Goal: Task Accomplishment & Management: Use online tool/utility

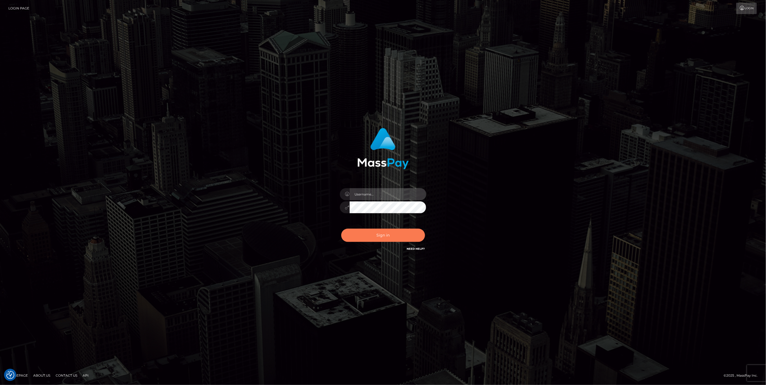
type input "jlo"
click at [390, 236] on button "Sign in" at bounding box center [383, 235] width 84 height 13
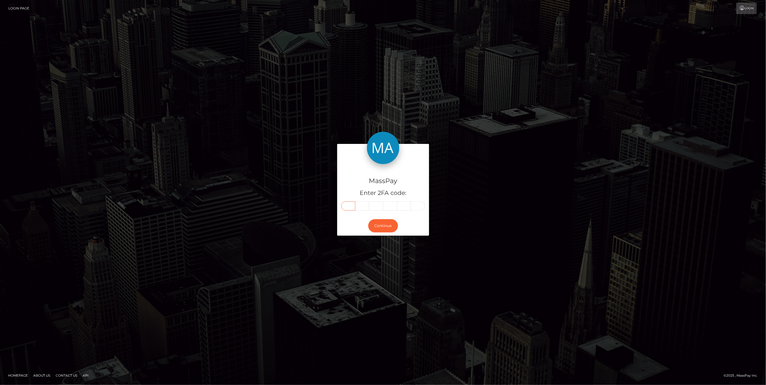
paste input "1"
type input "1"
type input "8"
type input "5"
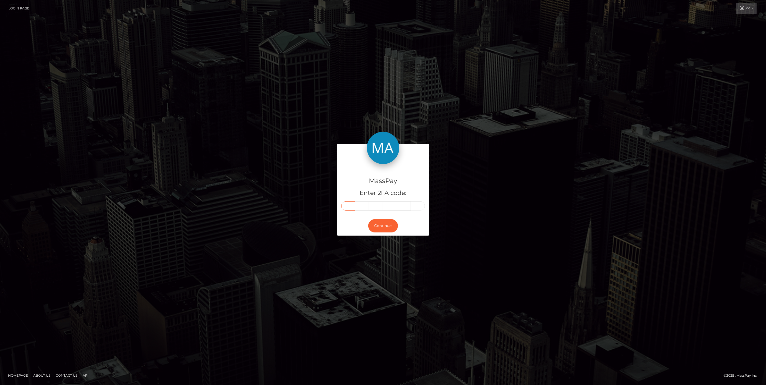
type input "8"
type input "6"
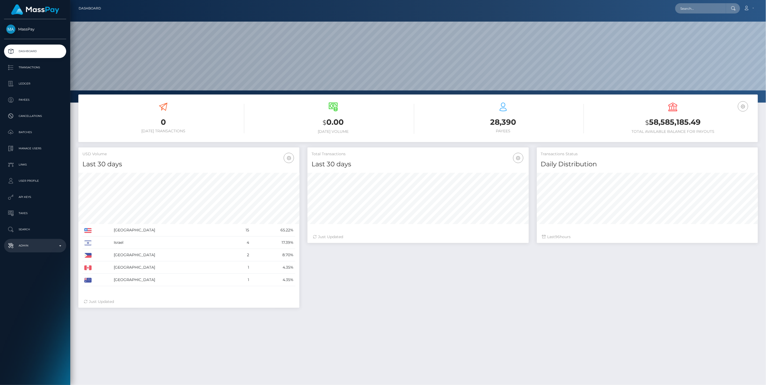
scroll to position [96, 221]
click at [62, 245] on p "Admin" at bounding box center [35, 246] width 58 height 8
click at [31, 277] on span "Balance Adjustments" at bounding box center [35, 277] width 58 height 6
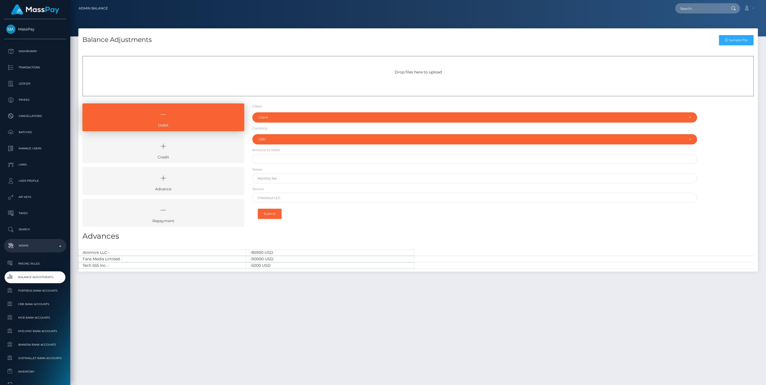
select select "USD"
click at [207, 149] on icon at bounding box center [163, 146] width 149 height 16
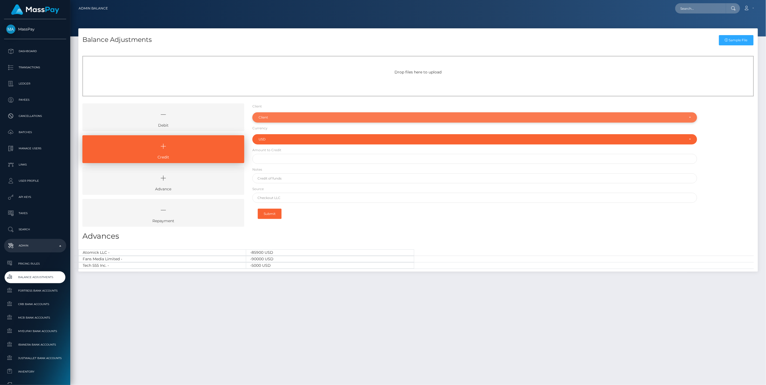
click at [274, 116] on div "Client" at bounding box center [472, 117] width 426 height 4
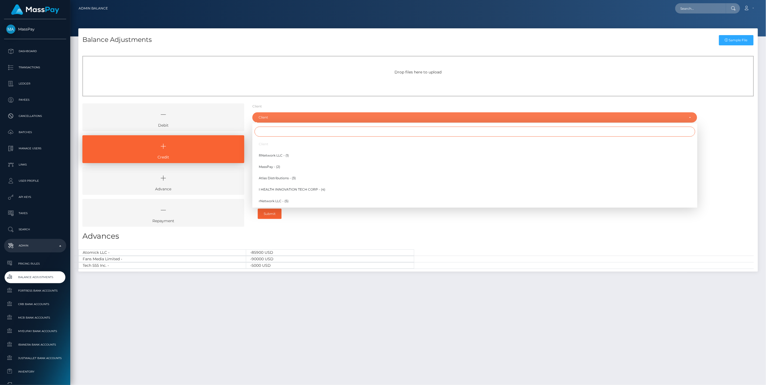
click at [269, 131] on input "Search" at bounding box center [474, 132] width 441 height 10
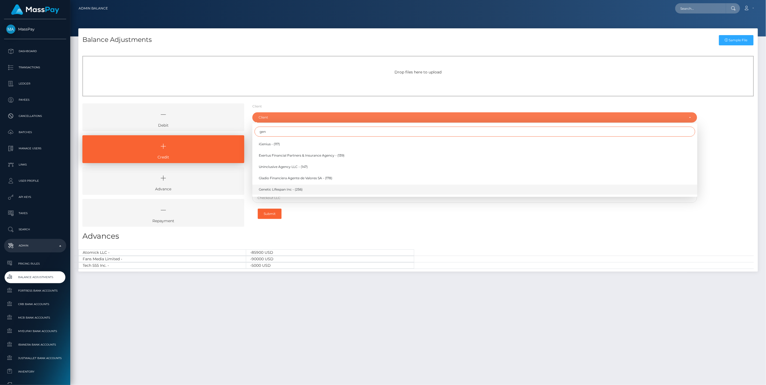
type input "gen"
click at [278, 190] on span "Genetic LIfespan Inc - (256)" at bounding box center [281, 189] width 44 height 5
select select "256"
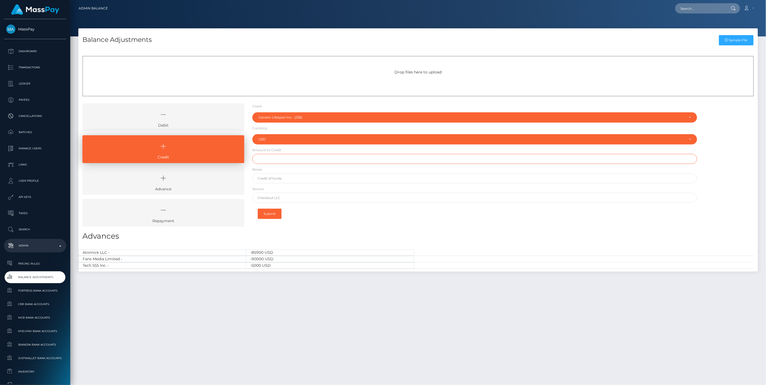
click at [273, 157] on input "text" at bounding box center [474, 159] width 445 height 10
type input "$375.00"
click at [276, 180] on input "text" at bounding box center [474, 178] width 445 height 10
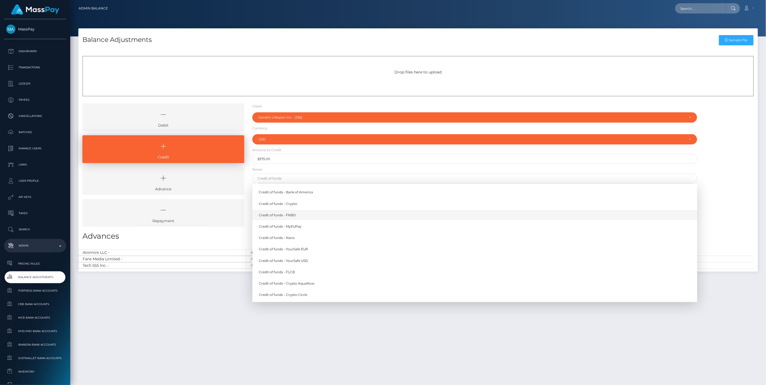
click at [285, 217] on link "Credit of funds - FNBO" at bounding box center [474, 215] width 445 height 10
type input "Credit of funds - FNBO"
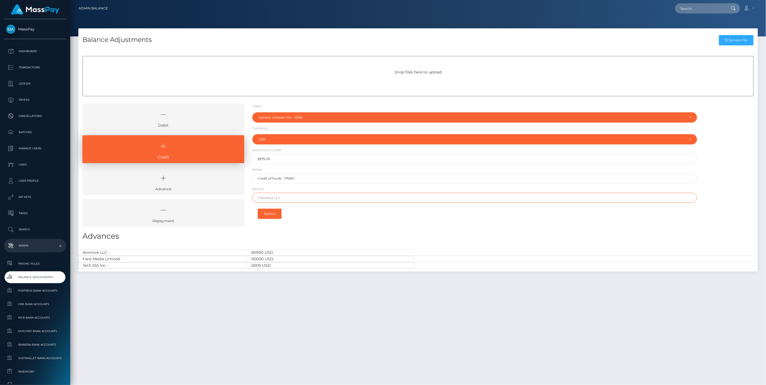
click at [276, 198] on input "text" at bounding box center [474, 198] width 445 height 10
type input "Chase"
click at [270, 211] on button "Submit" at bounding box center [270, 214] width 24 height 10
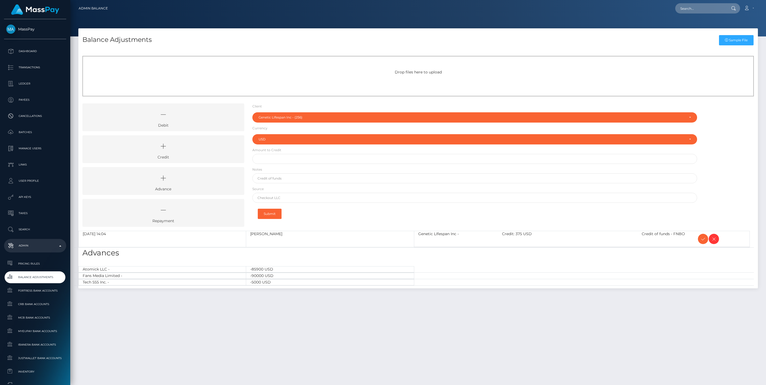
select select "256"
select select "USD"
click at [197, 149] on icon at bounding box center [163, 146] width 149 height 16
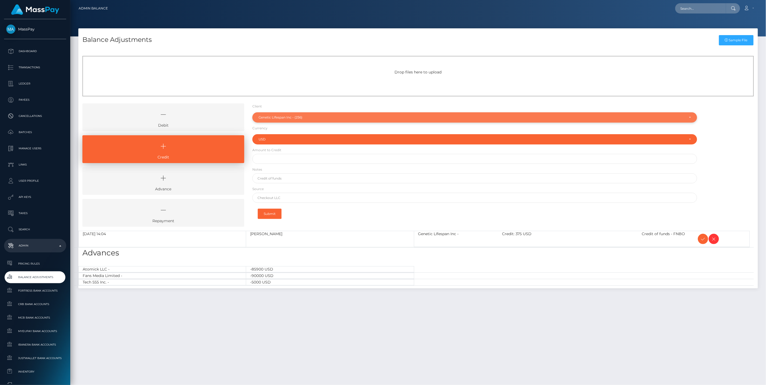
click at [307, 114] on div "Genetic LIfespan Inc - (256)" at bounding box center [474, 117] width 445 height 10
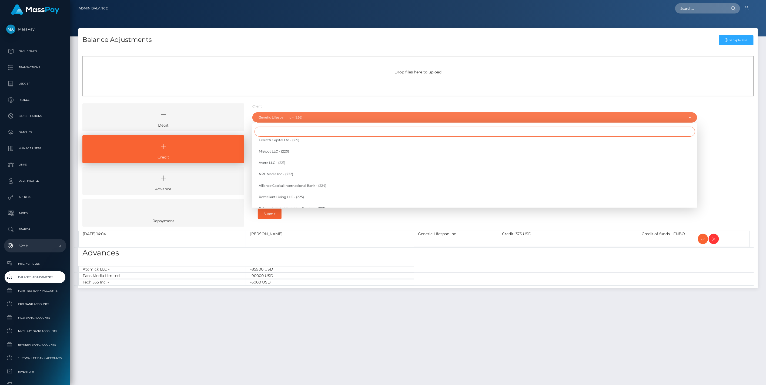
click at [268, 134] on input "Search" at bounding box center [474, 132] width 441 height 10
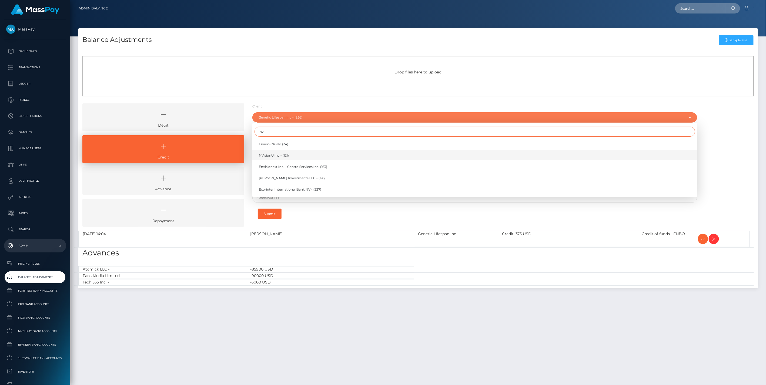
type input "nv"
click at [269, 154] on span "NVisionU Inc - (121)" at bounding box center [274, 155] width 30 height 5
select select "121"
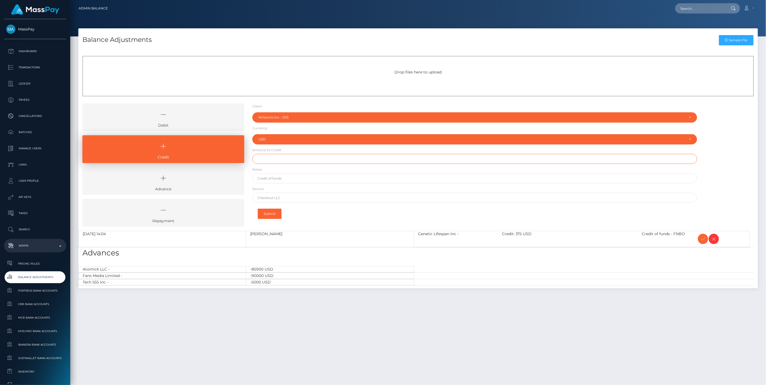
click at [264, 160] on input "text" at bounding box center [474, 159] width 445 height 10
type input "$3,000.00"
click at [273, 178] on input "text" at bounding box center [474, 178] width 445 height 10
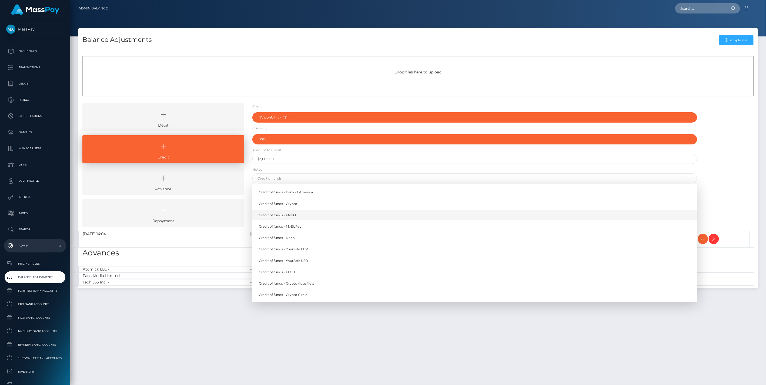
click at [294, 215] on link "Credit of funds - FNBO" at bounding box center [474, 215] width 445 height 10
type input "Credit of funds - FNBO"
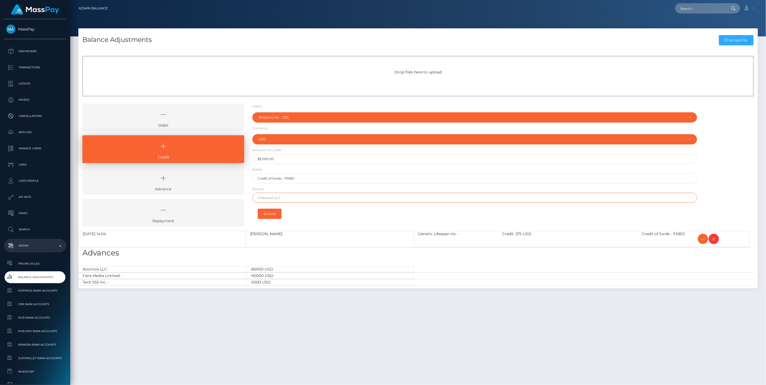
click at [277, 196] on input "text" at bounding box center [474, 198] width 445 height 10
type input "Wells Fargo"
click at [272, 214] on button "Submit" at bounding box center [270, 214] width 24 height 10
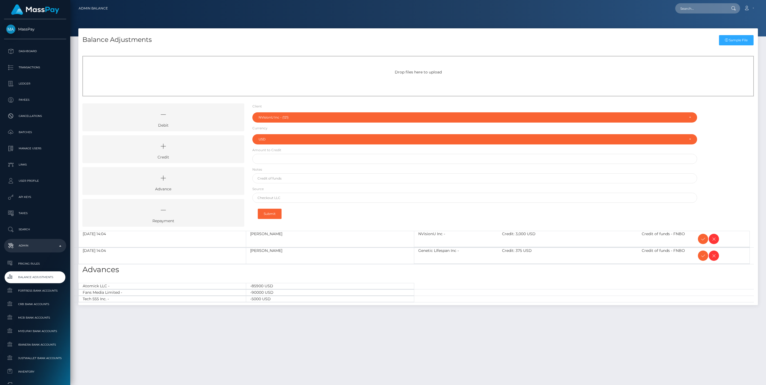
select select "121"
select select "USD"
click at [159, 155] on link "Credit" at bounding box center [163, 149] width 162 height 28
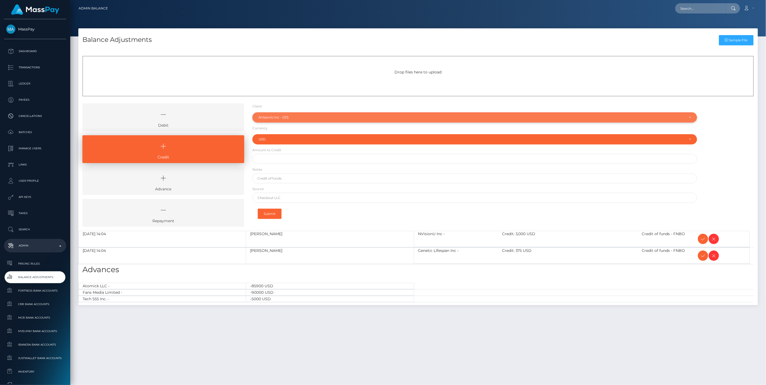
click at [296, 116] on div "NVisionU Inc - (121)" at bounding box center [472, 117] width 426 height 4
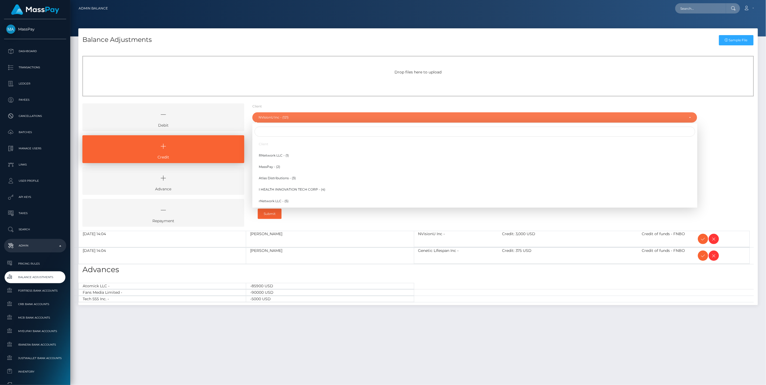
scroll to position [1100, 0]
click at [262, 133] on input "Search" at bounding box center [474, 132] width 441 height 10
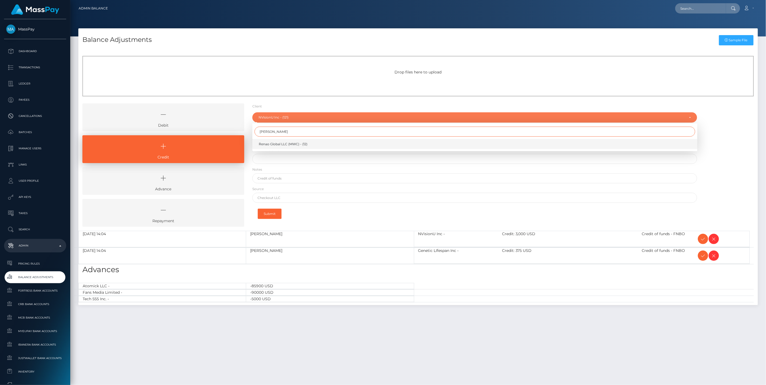
type input "rena"
click at [272, 144] on span "Renao Global LLC (MWC) - (12)" at bounding box center [283, 144] width 49 height 5
select select "12"
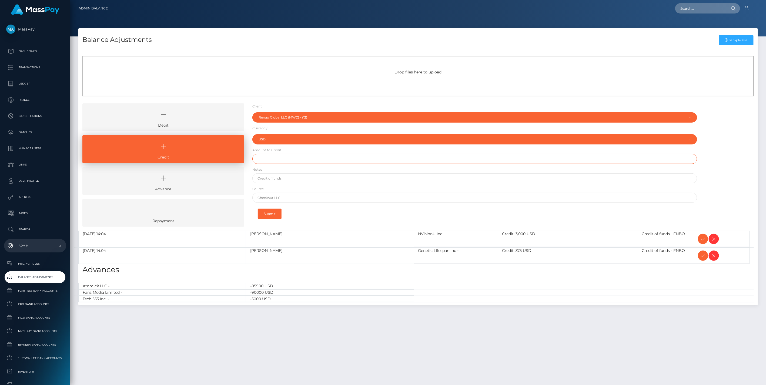
click at [273, 159] on input "text" at bounding box center [474, 159] width 445 height 10
type input "$700.00"
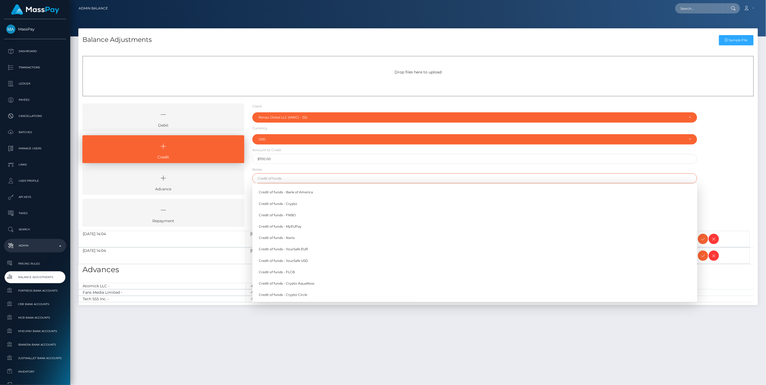
click at [263, 179] on input "text" at bounding box center [474, 178] width 445 height 10
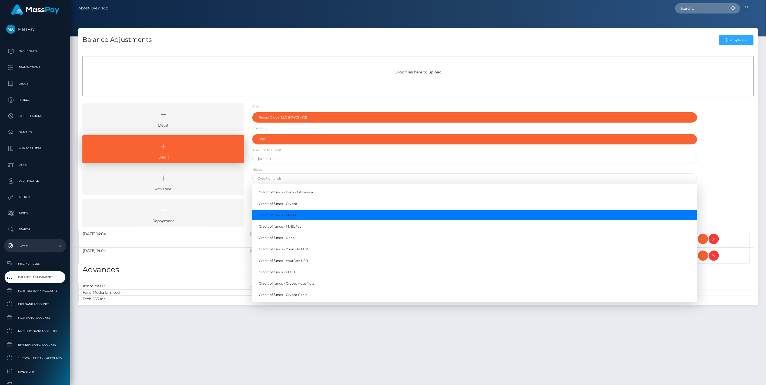
click at [296, 213] on link "Credit of funds - FNBO" at bounding box center [474, 215] width 445 height 10
type input "Credit of funds - FNBO"
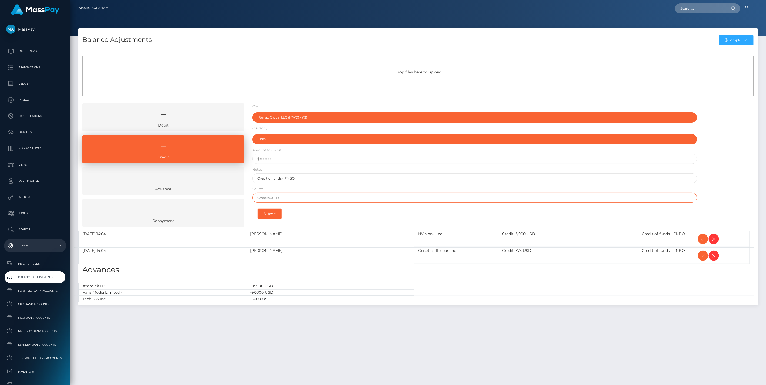
click at [277, 197] on input "text" at bounding box center [474, 198] width 445 height 10
click at [271, 197] on input "text" at bounding box center [474, 198] width 445 height 10
paste input "BANK OF AMERICA"
type input "BANK OF AMERICA"
click at [268, 215] on button "Submit" at bounding box center [270, 214] width 24 height 10
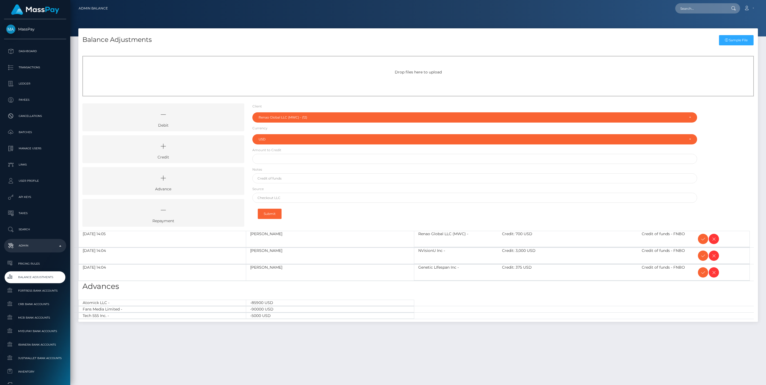
select select "12"
select select "USD"
click at [703, 238] on icon at bounding box center [703, 239] width 6 height 7
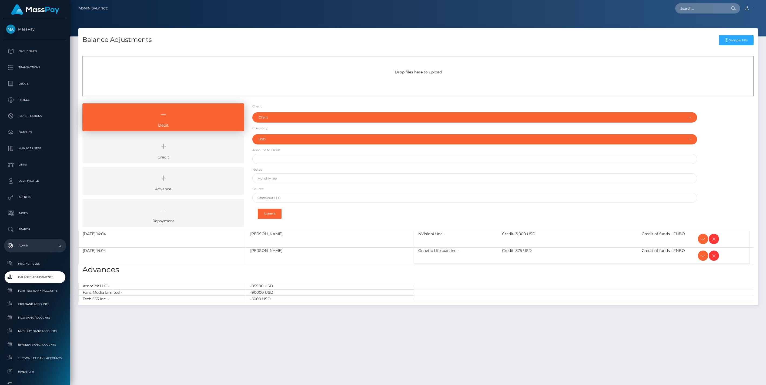
select select "USD"
click at [703, 238] on icon at bounding box center [703, 239] width 6 height 7
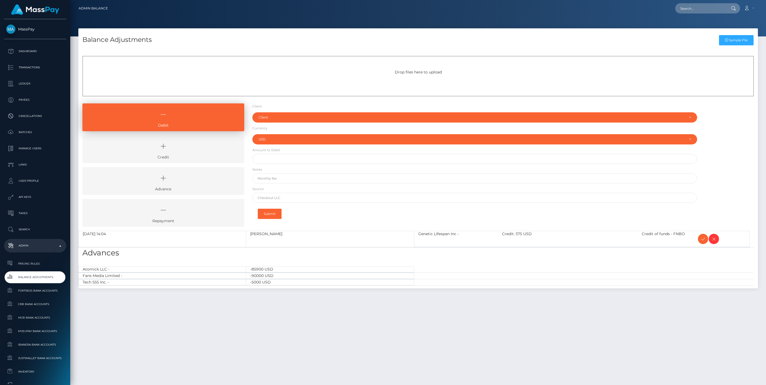
select select "USD"
click at [701, 238] on icon at bounding box center [703, 239] width 6 height 7
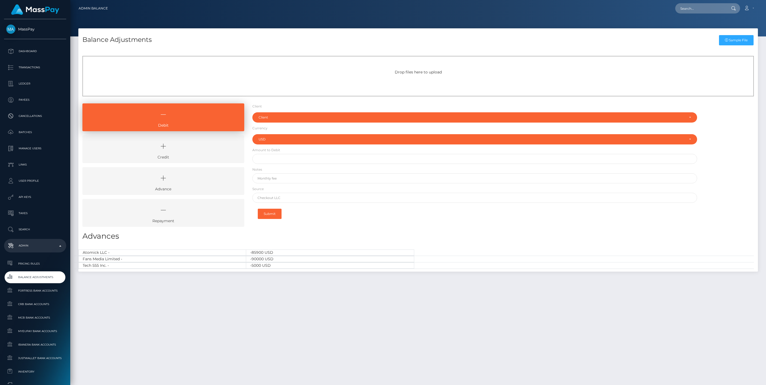
select select "USD"
click at [201, 146] on icon at bounding box center [163, 146] width 149 height 16
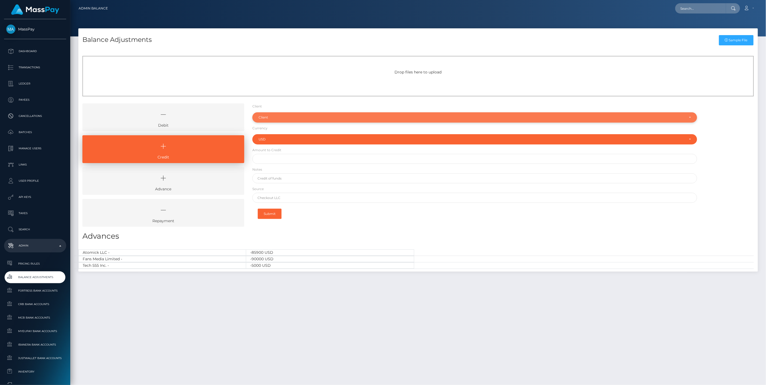
click at [277, 119] on div "Client" at bounding box center [472, 117] width 426 height 4
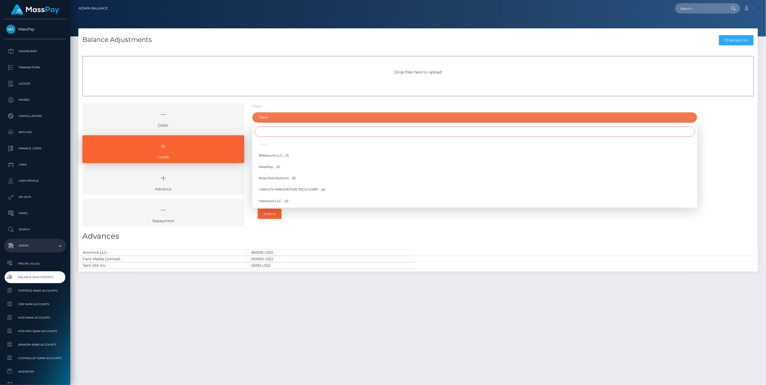
click at [274, 135] on input "Search" at bounding box center [474, 132] width 441 height 10
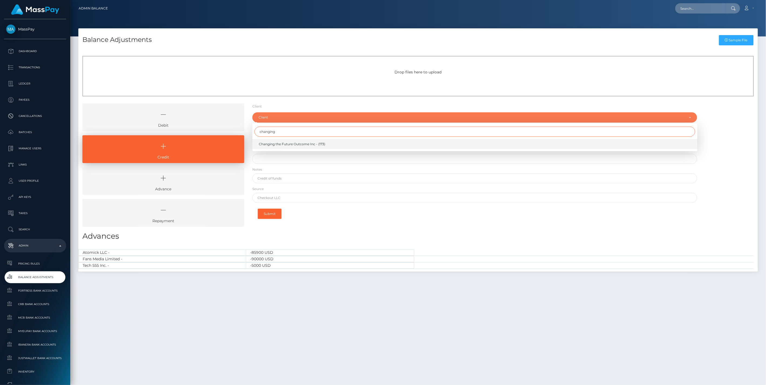
type input "changing"
click at [280, 145] on span "Changing the Future Outcome Inc - (173)" at bounding box center [292, 144] width 66 height 5
select select "173"
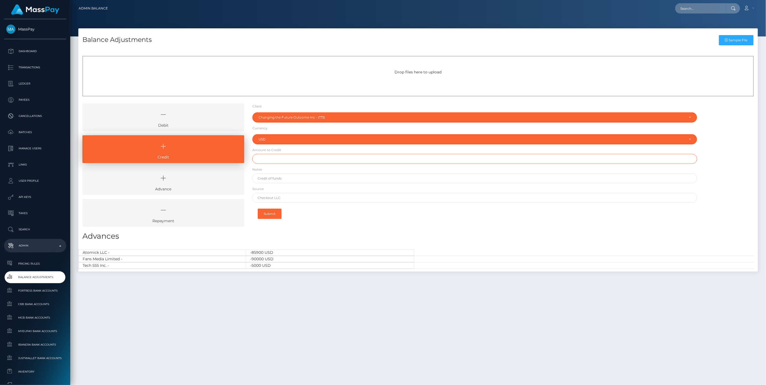
click at [272, 160] on input "text" at bounding box center [474, 159] width 445 height 10
paste input "1,017.43"
type input "$1,017.43"
click at [280, 180] on input "text" at bounding box center [474, 178] width 445 height 10
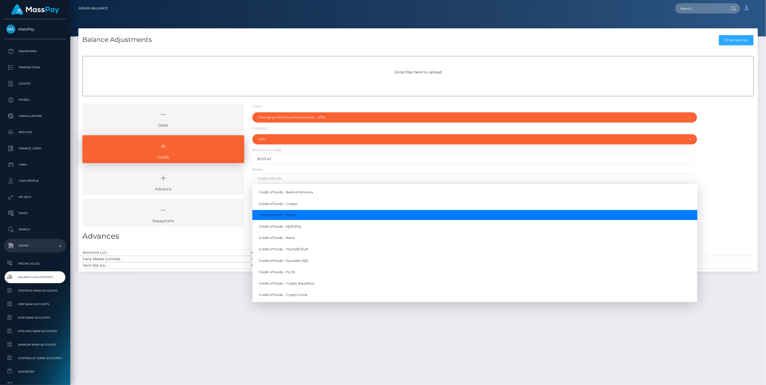
click at [291, 215] on link "Credit of funds - FNBO" at bounding box center [474, 215] width 445 height 10
type input "Credit of funds - FNBO"
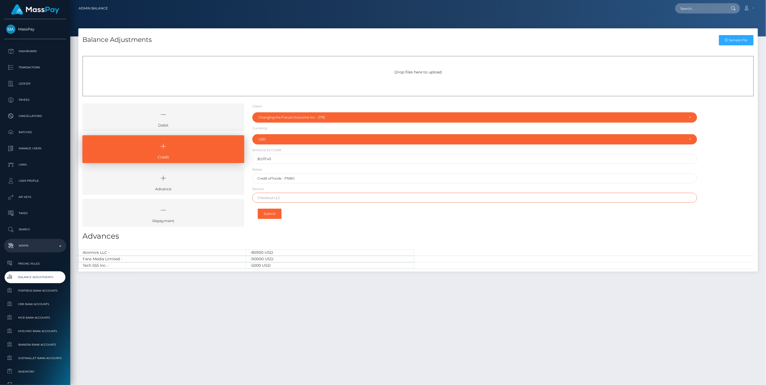
click at [274, 202] on input "text" at bounding box center [474, 198] width 445 height 10
paste input "Greater Nevada Credit Union"
type input "Greater Nevada Credit Union"
click at [268, 213] on button "Submit" at bounding box center [270, 214] width 24 height 10
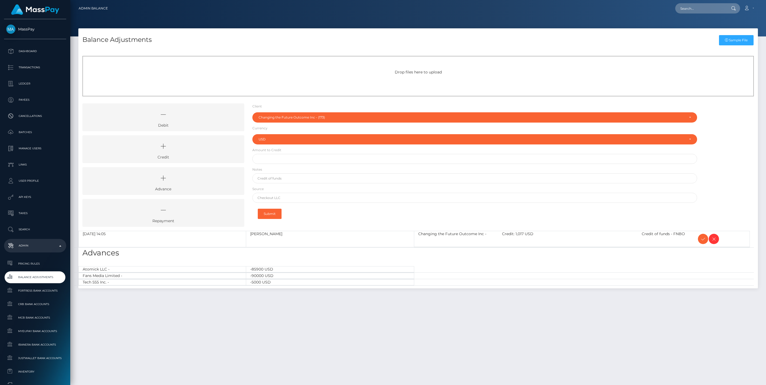
select select "173"
select select "USD"
drag, startPoint x: 204, startPoint y: 152, endPoint x: 226, endPoint y: 141, distance: 24.4
click at [204, 152] on icon at bounding box center [163, 146] width 149 height 16
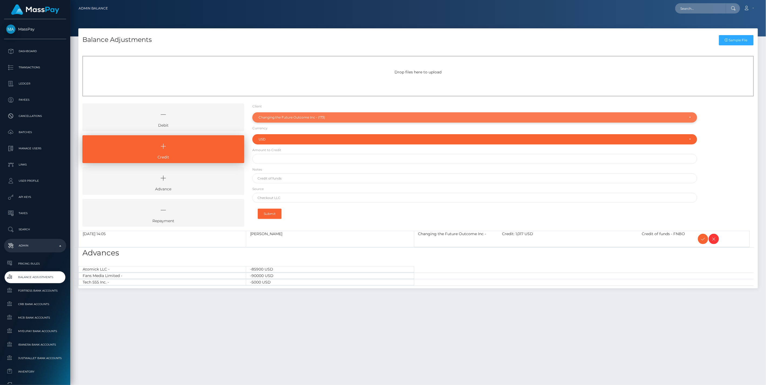
click at [280, 114] on div "Changing the Future Outcome Inc - (173)" at bounding box center [474, 117] width 445 height 10
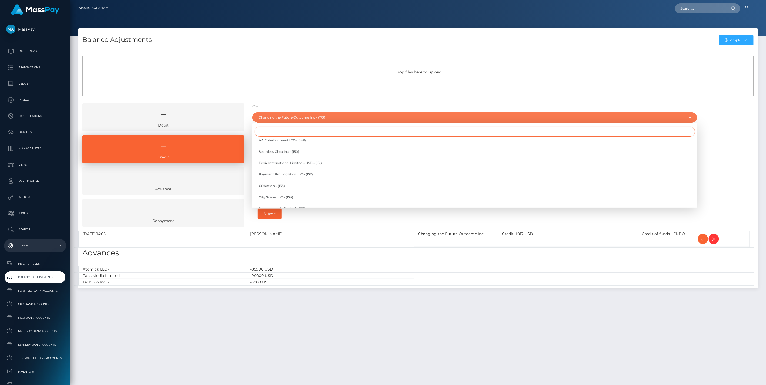
click at [263, 133] on input "Search" at bounding box center [474, 132] width 441 height 10
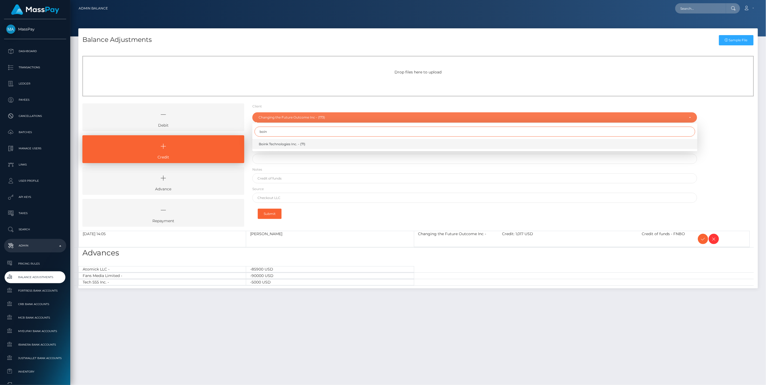
type input "boin"
click at [276, 144] on span "Boink Technologies Inc. - (71)" at bounding box center [282, 144] width 46 height 5
select select "71"
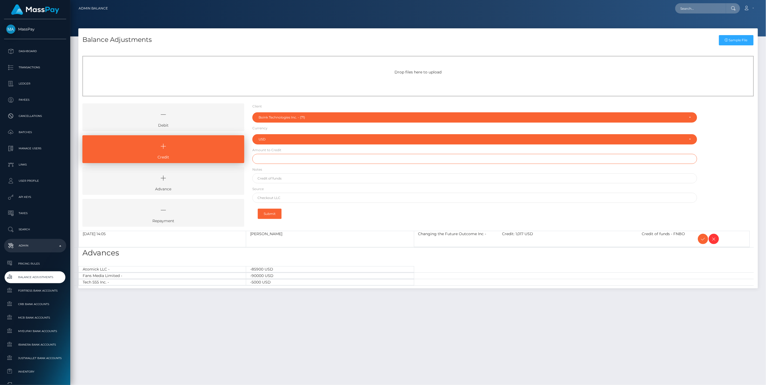
click at [268, 161] on input "text" at bounding box center [474, 159] width 445 height 10
paste input "21,074.33"
type input "$21,074.33"
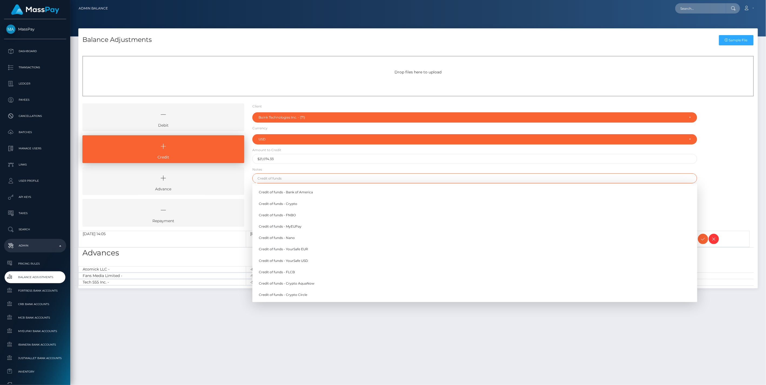
click at [278, 180] on input "text" at bounding box center [474, 178] width 445 height 10
click at [278, 215] on link "Credit of funds - FNBO" at bounding box center [474, 215] width 445 height 10
type input "Credit of funds - FNBO"
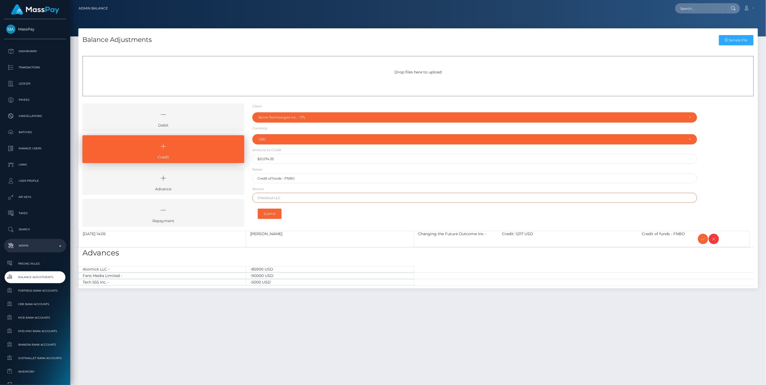
click at [290, 198] on input "text" at bounding box center [474, 198] width 445 height 10
paste input "FLAGSTAR BANK"
type input "FLAGSTAR BANK"
click at [267, 215] on button "Submit" at bounding box center [270, 214] width 24 height 10
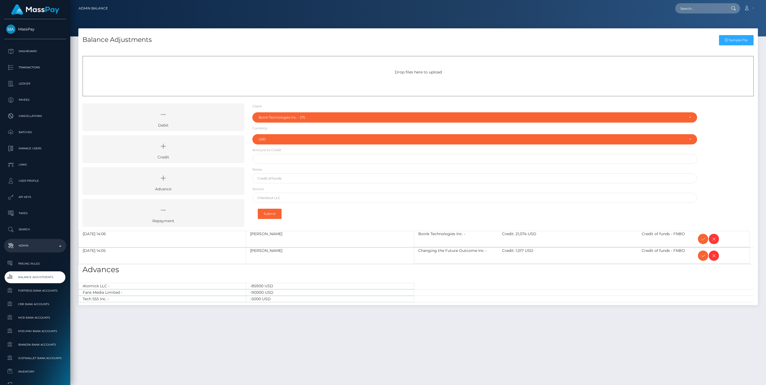
select select "71"
select select "USD"
click at [701, 238] on icon at bounding box center [703, 239] width 6 height 7
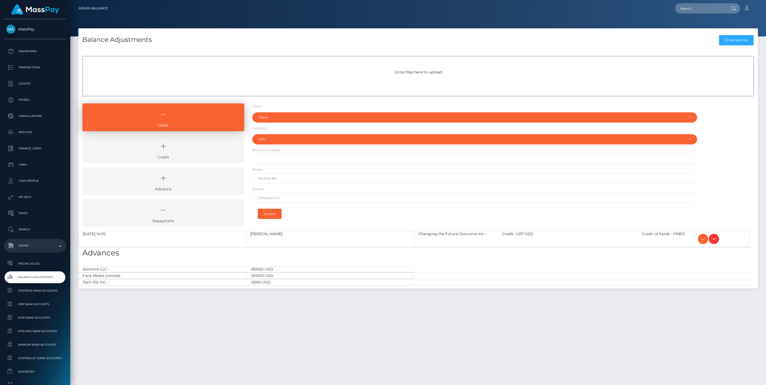
select select "USD"
click at [701, 241] on icon at bounding box center [703, 239] width 6 height 7
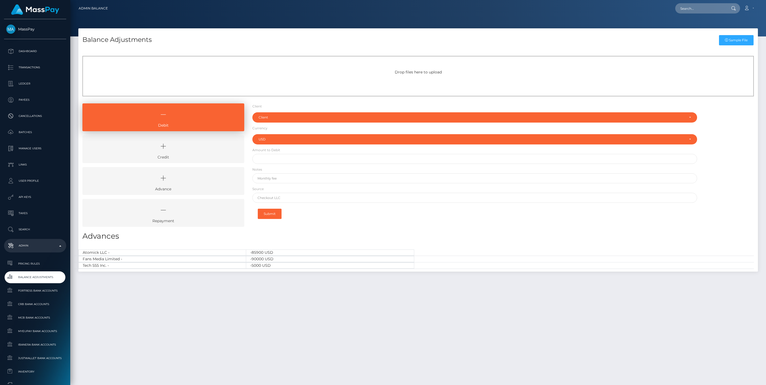
select select "USD"
click at [224, 145] on icon at bounding box center [163, 146] width 149 height 16
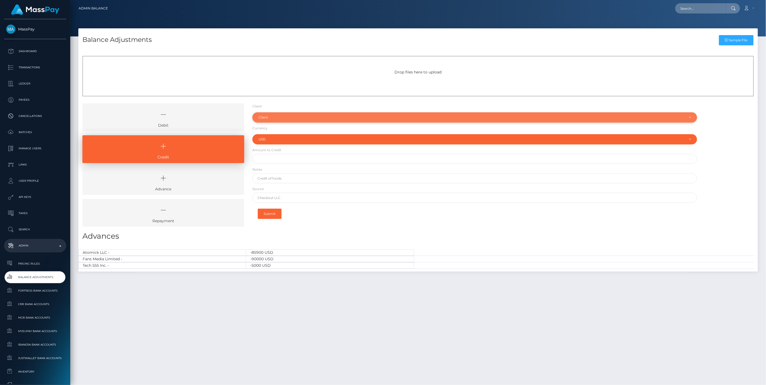
click at [272, 113] on div "Client" at bounding box center [474, 117] width 445 height 10
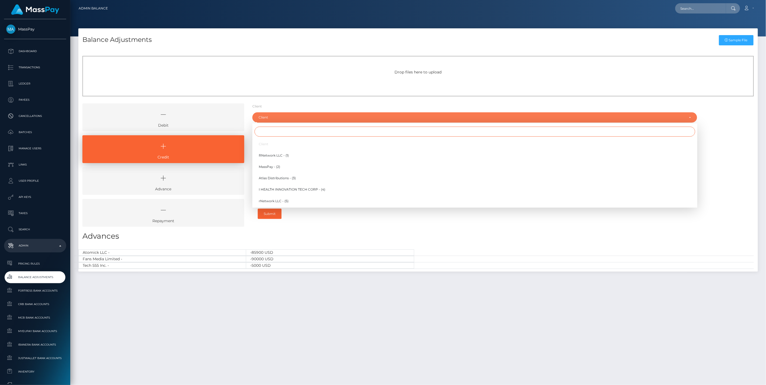
click at [272, 133] on input "Search" at bounding box center [474, 132] width 441 height 10
type input "digital"
click at [311, 202] on span "Digital Incubator Services Limited - Affiliate Institute (290)" at bounding box center [305, 201] width 93 height 5
select select "290"
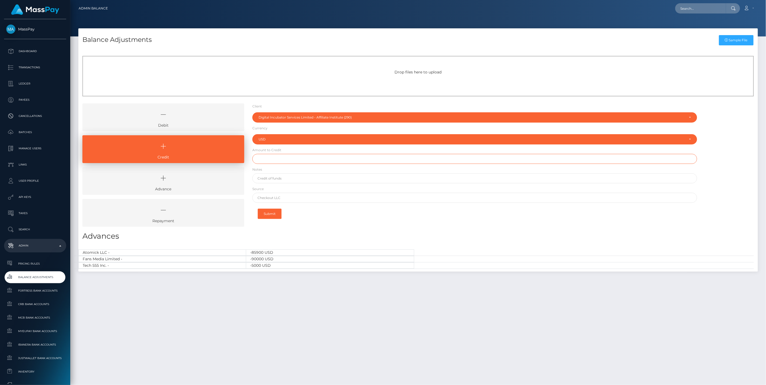
click at [279, 157] on input "text" at bounding box center [474, 159] width 445 height 10
paste input "9,990.00"
type input "$9,990.00"
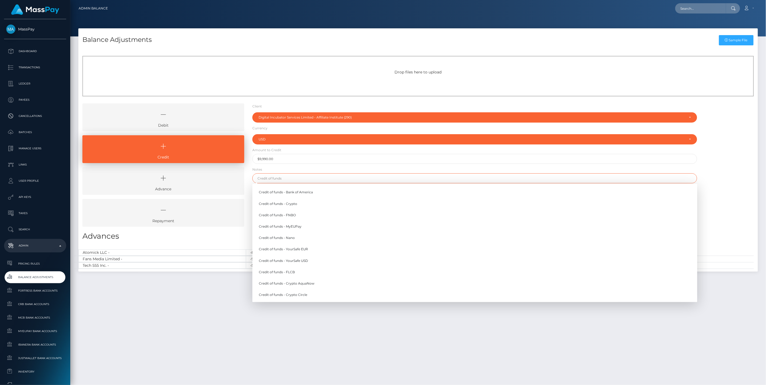
click at [284, 180] on input "text" at bounding box center [474, 178] width 445 height 10
click at [294, 217] on link "Credit of funds - FNBO" at bounding box center [474, 215] width 445 height 10
type input "Credit of funds - FNBO"
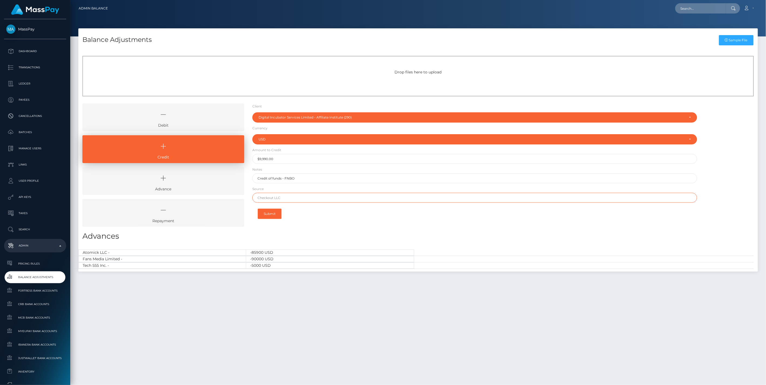
click at [285, 199] on input "text" at bounding box center [474, 198] width 445 height 10
paste input "WELLS FARGO"
type input "WELLS FARGO"
click at [272, 216] on button "Submit" at bounding box center [270, 214] width 24 height 10
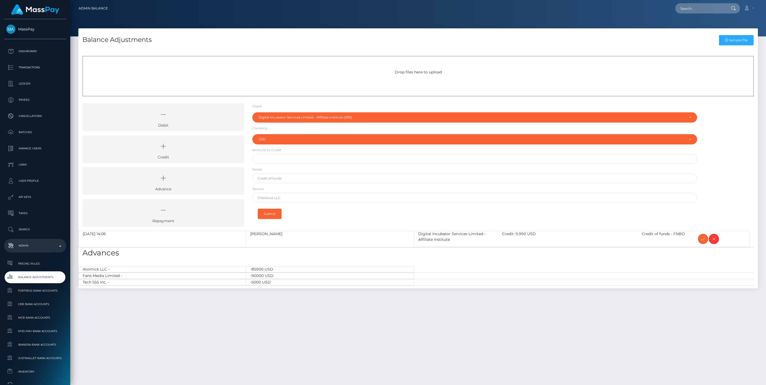
select select "290"
select select "USD"
click at [703, 239] on icon at bounding box center [703, 239] width 6 height 7
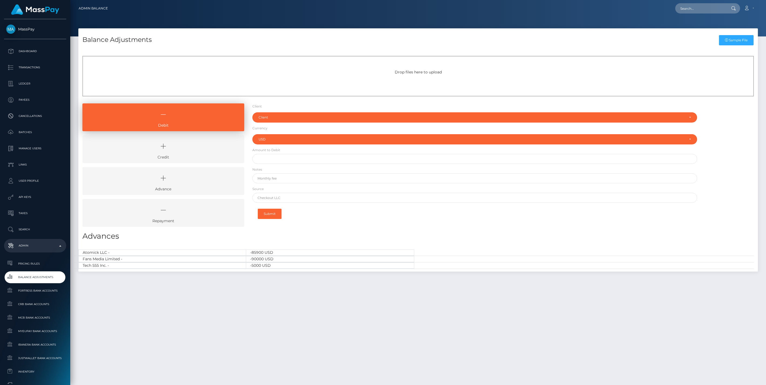
select select "USD"
drag, startPoint x: 212, startPoint y: 153, endPoint x: 225, endPoint y: 145, distance: 15.6
click at [212, 153] on icon at bounding box center [163, 146] width 149 height 16
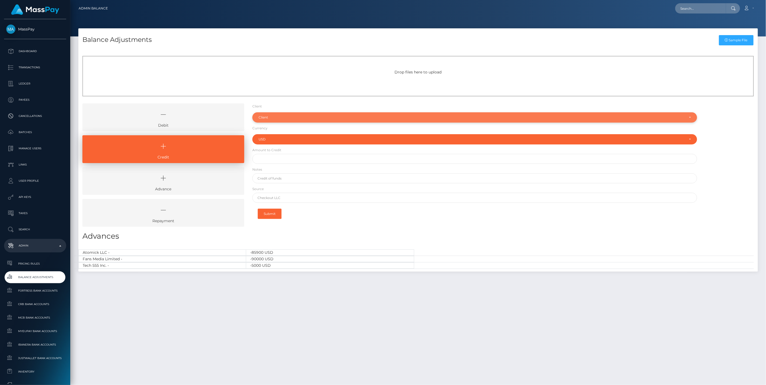
click at [270, 116] on div "Client" at bounding box center [472, 117] width 426 height 4
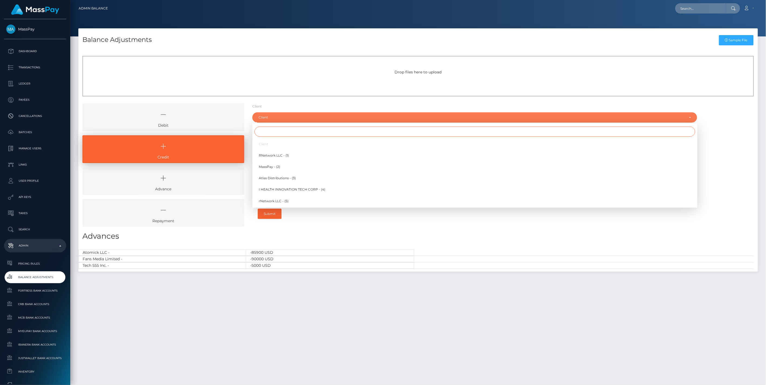
click at [265, 131] on input "Search" at bounding box center [474, 132] width 441 height 10
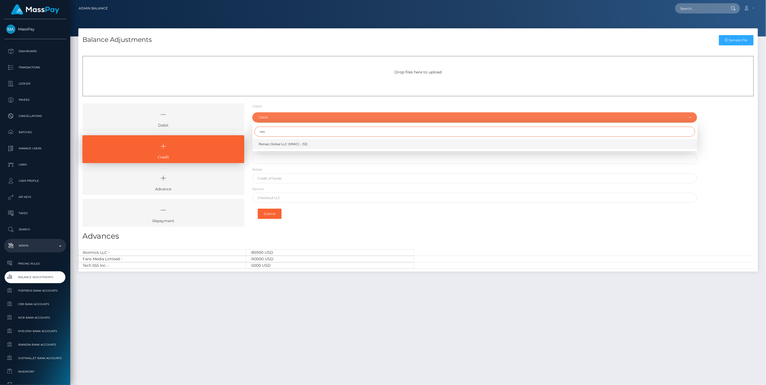
type input "ren"
click at [278, 144] on span "Renao Global LLC (MWC) - (12)" at bounding box center [283, 144] width 49 height 5
select select "12"
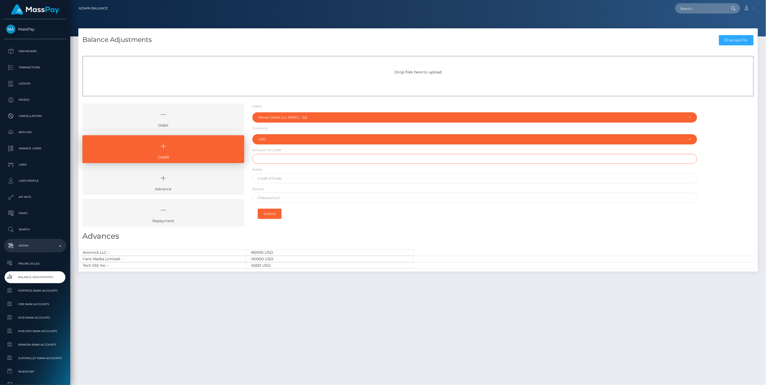
click at [269, 163] on input "text" at bounding box center [474, 159] width 445 height 10
paste input "815.00"
type input "$815.00"
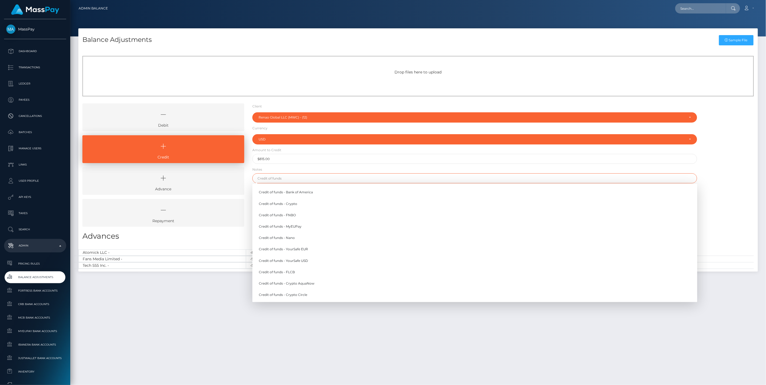
click at [282, 180] on input "text" at bounding box center [474, 178] width 445 height 10
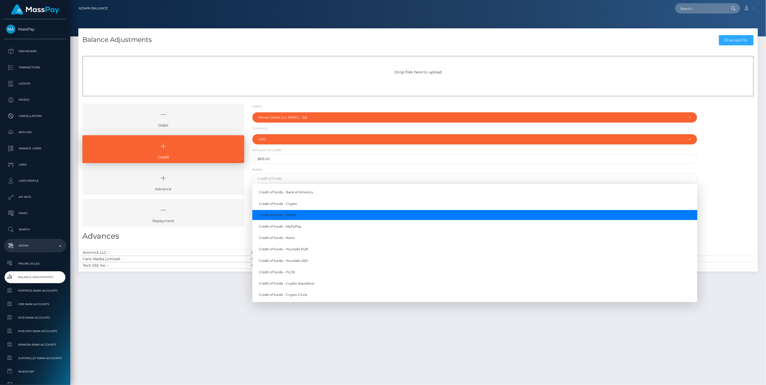
click at [290, 217] on link "Credit of funds - FNBO" at bounding box center [474, 215] width 445 height 10
type input "Credit of funds - FNBO"
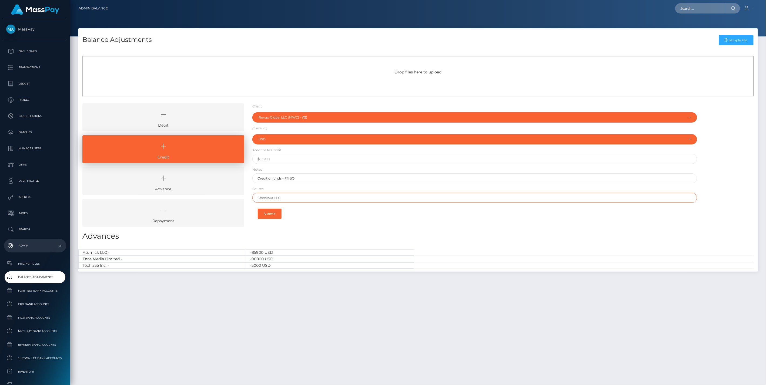
click at [280, 202] on input "text" at bounding box center [474, 198] width 445 height 10
paste input "BANK OF AMERICA"
type input "BANK OF AMERICA"
click at [272, 213] on button "Submit" at bounding box center [270, 214] width 24 height 10
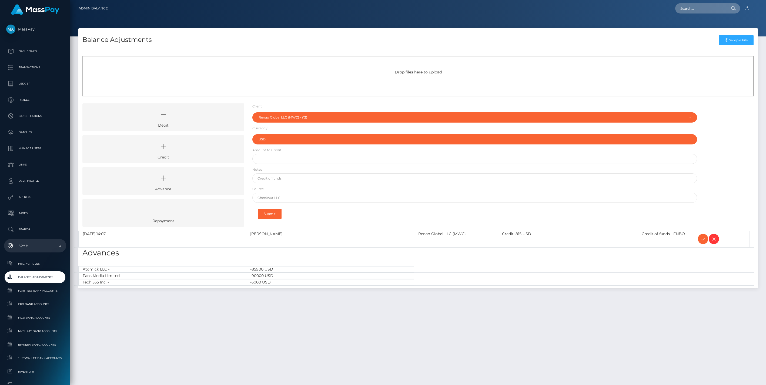
select select "12"
select select "USD"
click at [701, 237] on icon at bounding box center [703, 239] width 6 height 7
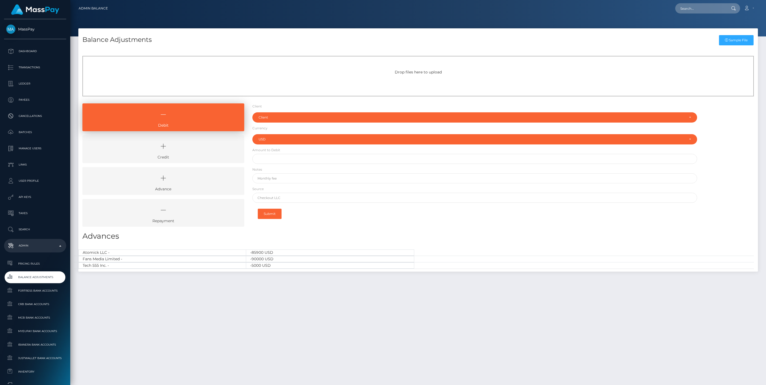
select select "USD"
click at [185, 155] on link "Credit" at bounding box center [163, 149] width 162 height 28
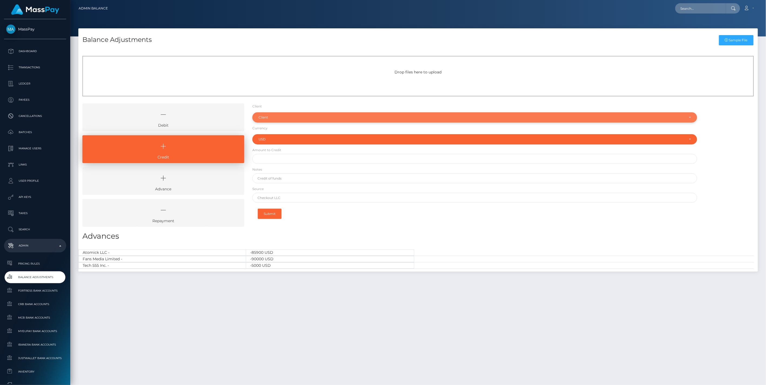
click at [285, 119] on div "Client" at bounding box center [472, 117] width 426 height 4
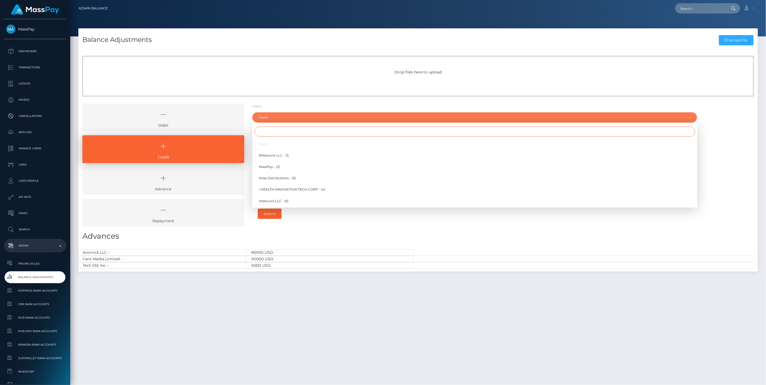
click at [263, 131] on input "Search" at bounding box center [474, 132] width 441 height 10
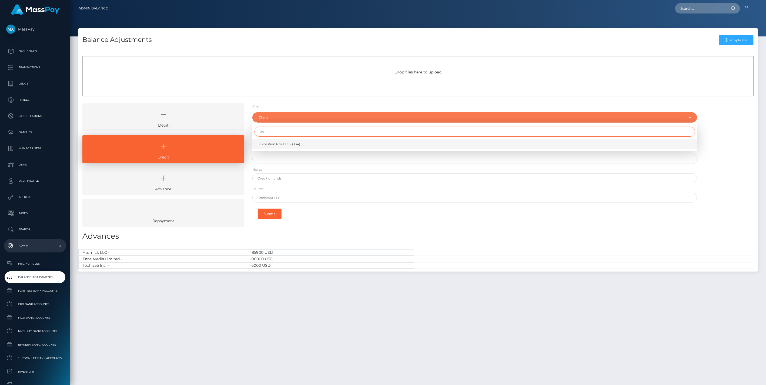
type input "iev"
click at [278, 145] on span "iEvolution Pro LLC - (334)" at bounding box center [279, 144] width 41 height 5
select select "334"
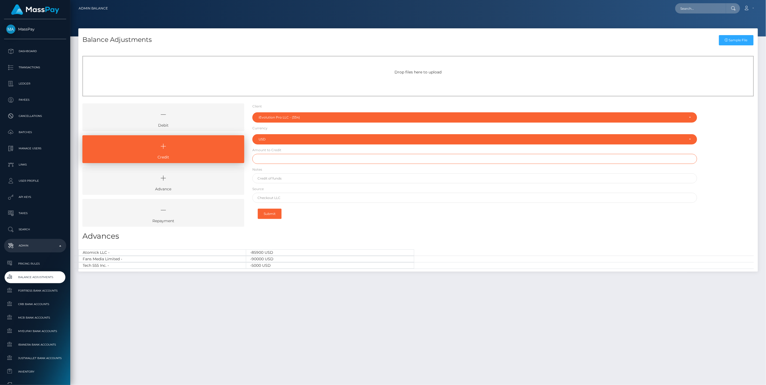
click at [271, 157] on input "text" at bounding box center [474, 159] width 445 height 10
type input "$100.00"
click at [275, 179] on input "text" at bounding box center [474, 178] width 445 height 10
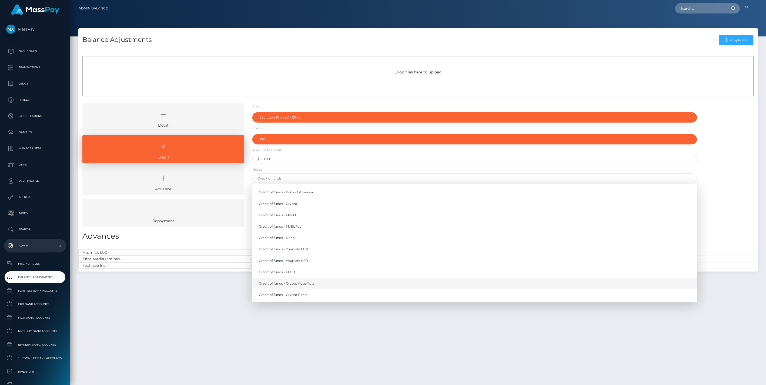
click at [301, 284] on link "Credit of funds - Crypto AquaNow" at bounding box center [474, 284] width 445 height 10
type input "Credit of funds - Crypto AquaNow"
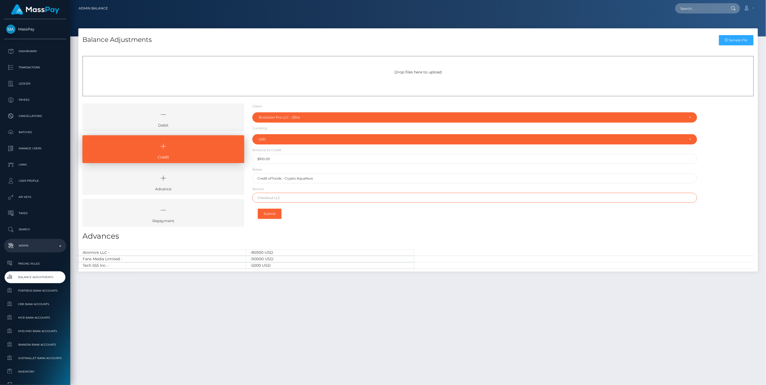
click at [288, 196] on input "text" at bounding box center [474, 198] width 445 height 10
paste input "0x3dc51c7c13a8683857d5c94b1965e3eb3ed7881fee80126f7f71353aac329e7f"
type input "0x3dc51c7c13a8683857d5c94b1965e3eb3ed7881fee80126f7f71353aac329e7f"
click at [272, 217] on button "Submit" at bounding box center [270, 214] width 24 height 10
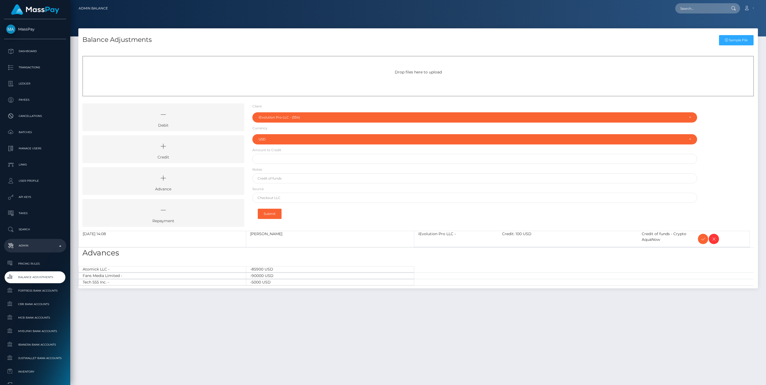
select select "334"
select select "USD"
click at [701, 240] on icon at bounding box center [703, 239] width 6 height 7
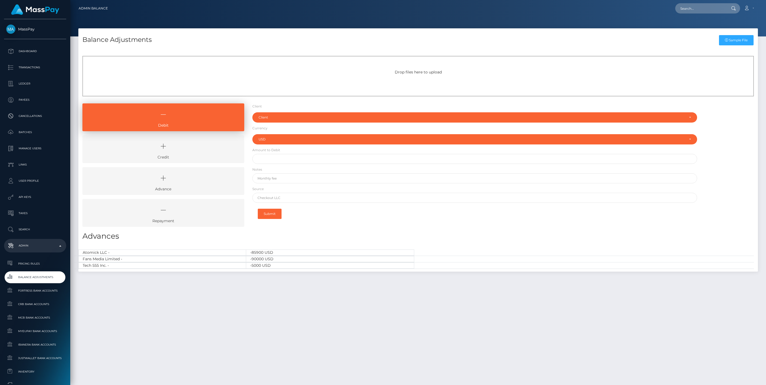
select select "USD"
click at [686, 7] on input "text" at bounding box center [700, 8] width 51 height 10
paste input "17dfc058-7058-11ef-99e7-064f280b9d11"
type input "17dfc058-7058-11ef-99e7-064f280b9d11"
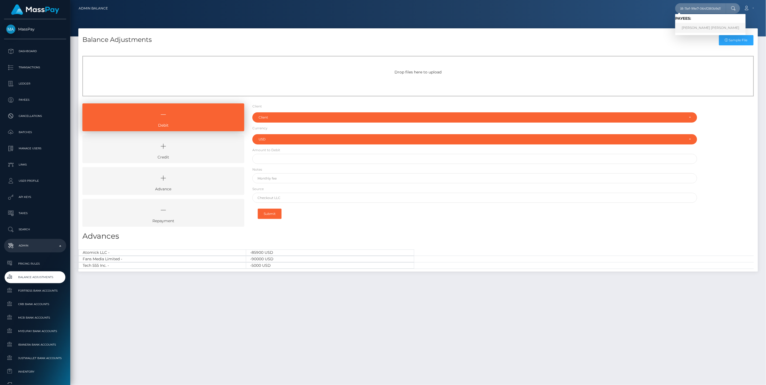
click at [692, 27] on link "[PERSON_NAME] [PERSON_NAME]" at bounding box center [710, 28] width 71 height 10
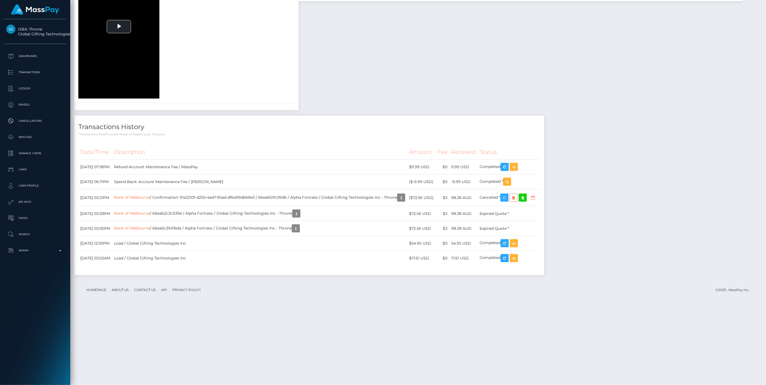
scroll to position [1175, 0]
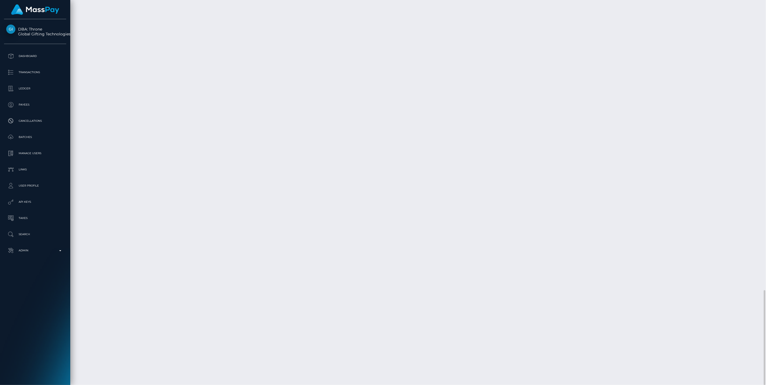
drag, startPoint x: 139, startPoint y: 245, endPoint x: 259, endPoint y: 238, distance: 120.7
copy td "Refund Account Maintenance Fee / MassPay"
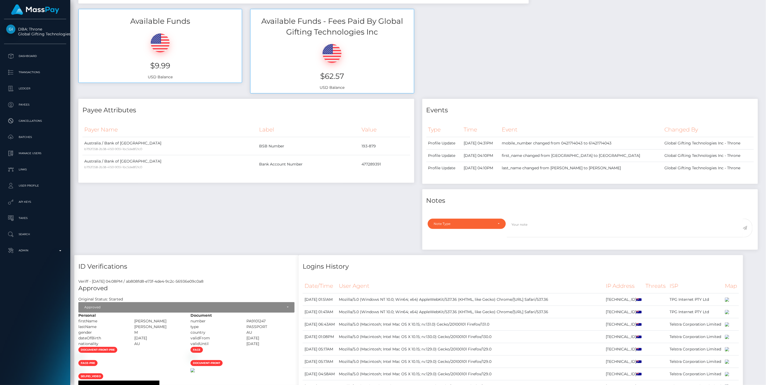
scroll to position [0, 0]
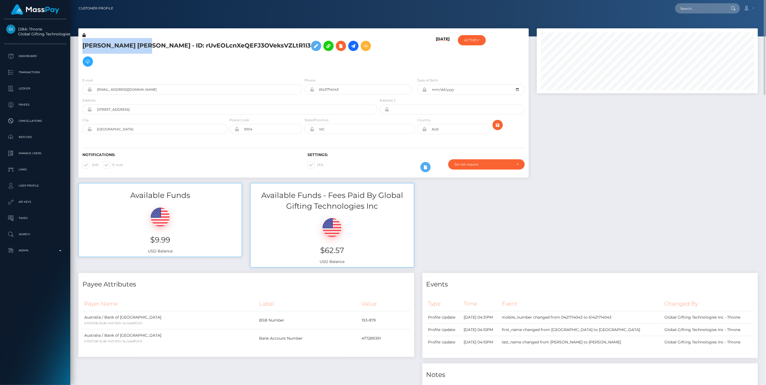
drag, startPoint x: 83, startPoint y: 44, endPoint x: 157, endPoint y: 43, distance: 73.8
click at [157, 43] on h5 "[PERSON_NAME] [PERSON_NAME] - ID: rUvEOLcnXeQEFJ3OVeksVZLtR1I3" at bounding box center [228, 53] width 292 height 31
copy h5 "[PERSON_NAME] [PERSON_NAME]"
click at [91, 58] on icon at bounding box center [88, 61] width 6 height 7
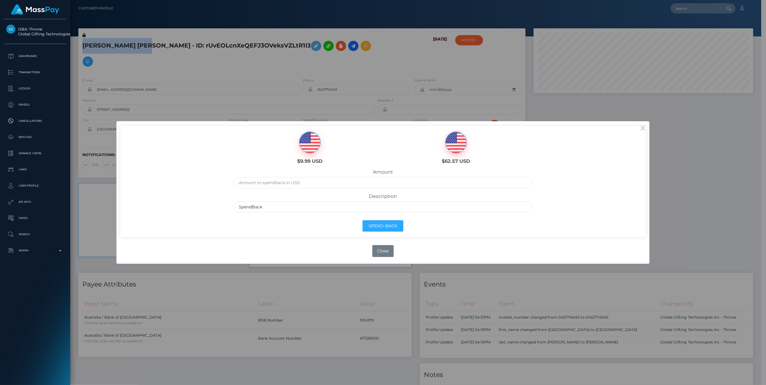
click at [311, 142] on img at bounding box center [309, 143] width 21 height 22
click at [249, 185] on input "text" at bounding box center [383, 182] width 298 height 11
type input "9.99"
drag, startPoint x: 267, startPoint y: 208, endPoint x: 199, endPoint y: 208, distance: 67.3
click at [199, 208] on div "$9.99 USD $62.57 USD Amount 9.99 Description SpendBack Spend-Back" at bounding box center [382, 181] width 525 height 111
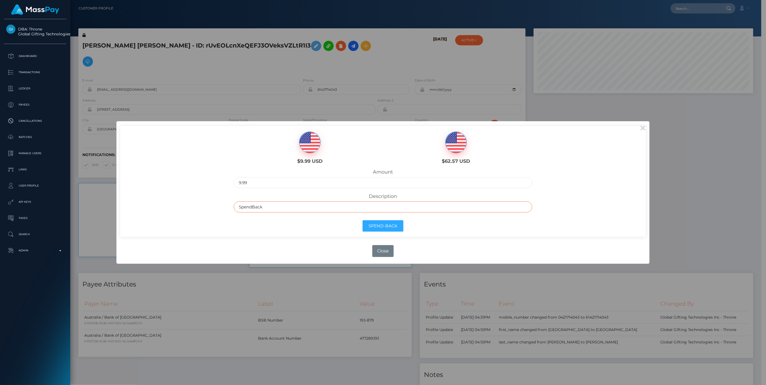
paste input "Reversing Refund Account Maintenance Fee & transferring to main wallet / TROY J…"
type input "Reversing Refund Account Maintenance Fee & transferring to main wallet / TROY J…"
click at [389, 226] on button "Spend-Back" at bounding box center [383, 226] width 41 height 12
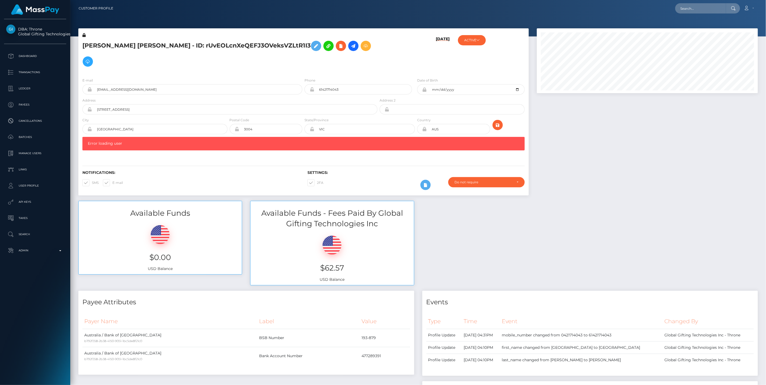
scroll to position [65, 221]
click at [363, 47] on icon at bounding box center [366, 46] width 6 height 7
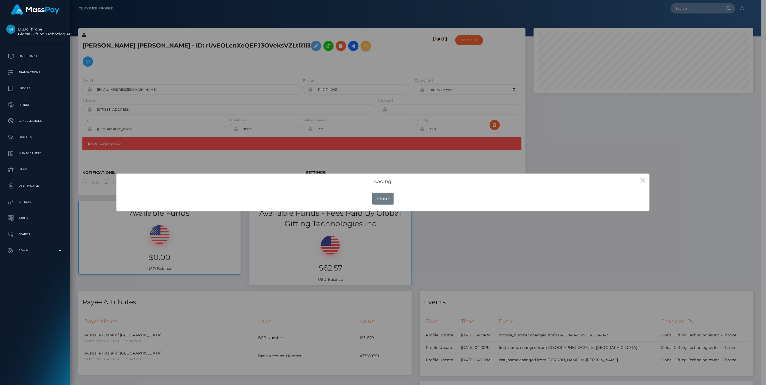
scroll to position [270093, 269938]
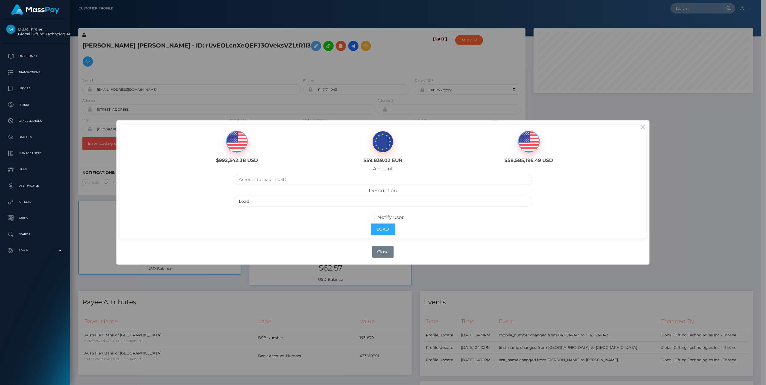
click at [240, 142] on img at bounding box center [236, 142] width 21 height 22
click at [262, 180] on input "text" at bounding box center [383, 179] width 298 height 11
type input "9.99"
click at [250, 203] on input "Load" at bounding box center [383, 201] width 298 height 11
drag, startPoint x: 250, startPoint y: 203, endPoint x: 193, endPoint y: 202, distance: 57.0
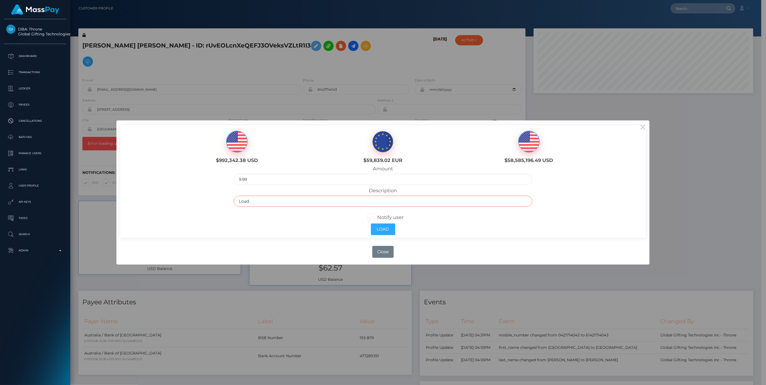
click at [193, 202] on div "$992,342.38 USD $59,839.02 EUR $58,585,196.49 USD Amount 9.99 Load" at bounding box center [382, 181] width 525 height 112
paste input "Refund Account Maintenance Fee & transferring to main wallet / [PERSON_NAME] [P…"
click at [254, 201] on input "Refund Account Maintenance Fee & transferring to main wallet / [PERSON_NAME] [P…" at bounding box center [383, 201] width 298 height 11
type input "Refunding Account Maintenance Fee & transferring to main wallet / [PERSON_NAME]…"
click at [377, 218] on span at bounding box center [377, 218] width 0 height 6
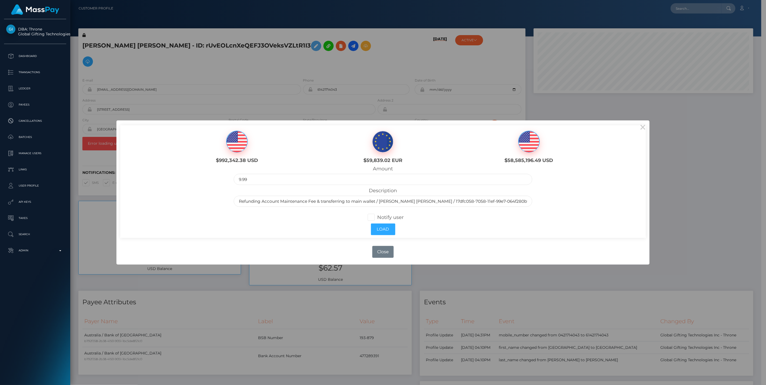
click at [372, 218] on input "Notify user" at bounding box center [374, 217] width 4 height 4
checkbox input "true"
click at [388, 227] on button "Load" at bounding box center [383, 230] width 24 height 12
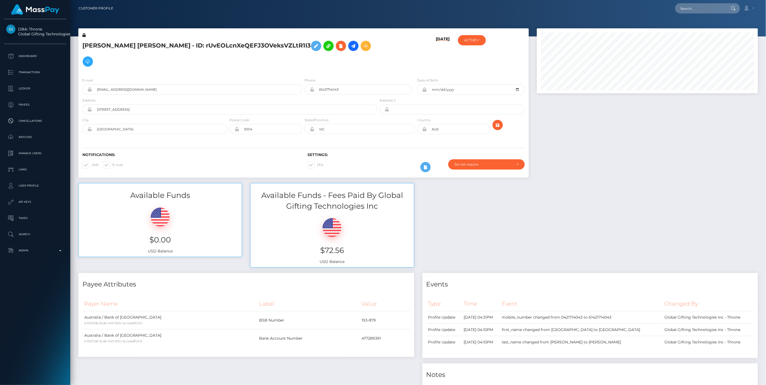
scroll to position [65, 221]
click at [62, 247] on p "Admin" at bounding box center [35, 251] width 58 height 8
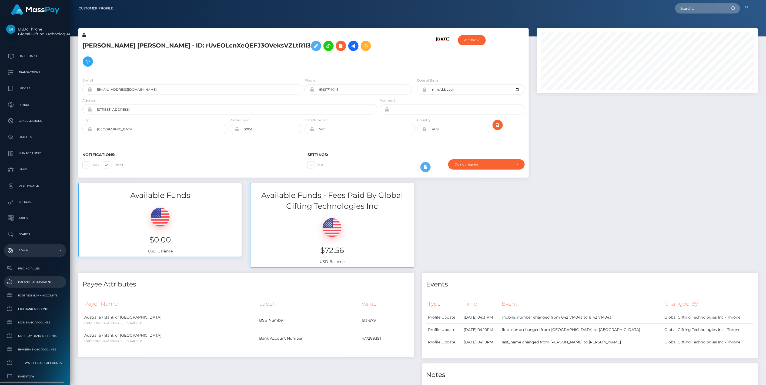
click at [36, 284] on span "Balance Adjustments" at bounding box center [35, 282] width 58 height 6
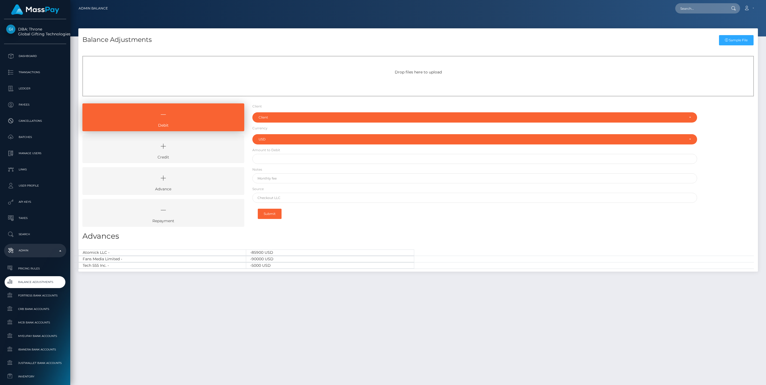
select select "USD"
click at [696, 9] on input "text" at bounding box center [700, 8] width 51 height 10
paste input "58d64c90-89c1-11f0-8023-0266f44cc279"
type input "58d64c90-89c1-11f0-8023-0266f44cc279"
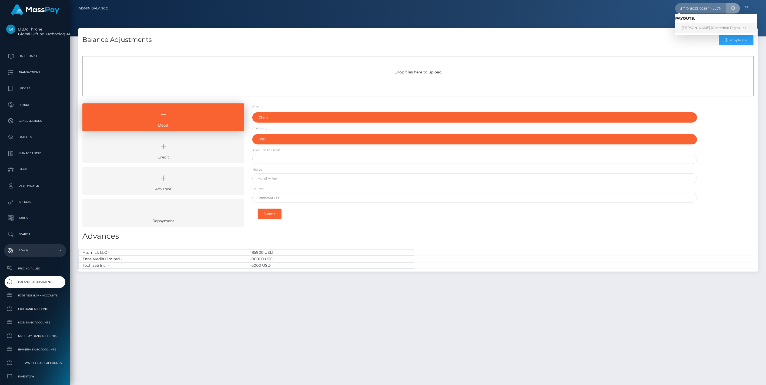
scroll to position [0, 0]
click at [702, 28] on link "Kristina Djordjevic (Centerfold Digital Inc - )" at bounding box center [716, 28] width 82 height 10
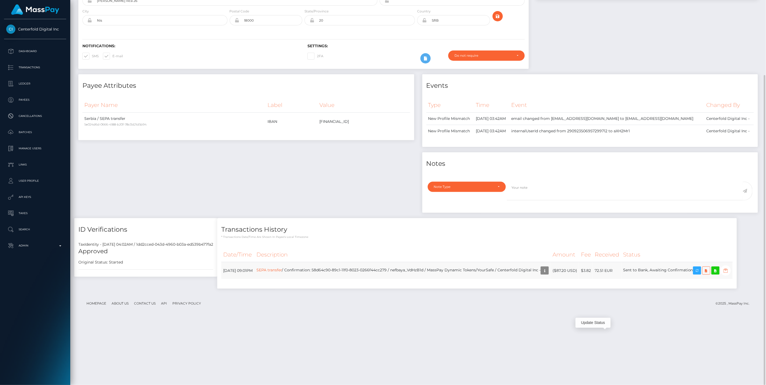
scroll to position [65, 221]
click at [722, 274] on icon "button" at bounding box center [725, 270] width 6 height 7
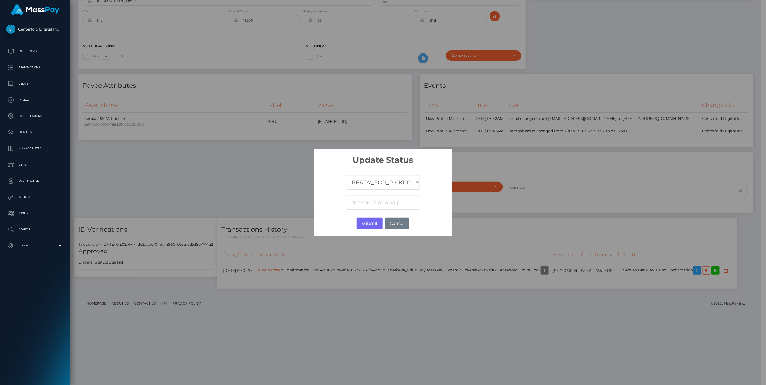
click at [378, 179] on select "COMPLETED CANCELLED READY_FOR_PICKUP PROCESSING" at bounding box center [382, 182] width 73 height 14
select select "CANCELLED"
click at [346, 175] on select "COMPLETED CANCELLED READY_FOR_PICKUP PROCESSING" at bounding box center [382, 182] width 73 height 14
click at [364, 199] on input at bounding box center [383, 202] width 74 height 14
paste input "Return of transaction #HLEOGLX7"
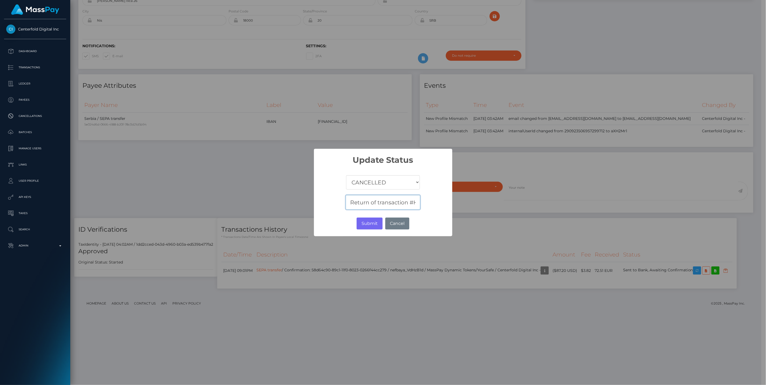
scroll to position [0, 26]
type input "Return of transaction #HLEOGLX7"
click at [372, 222] on button "Submit" at bounding box center [370, 224] width 26 height 12
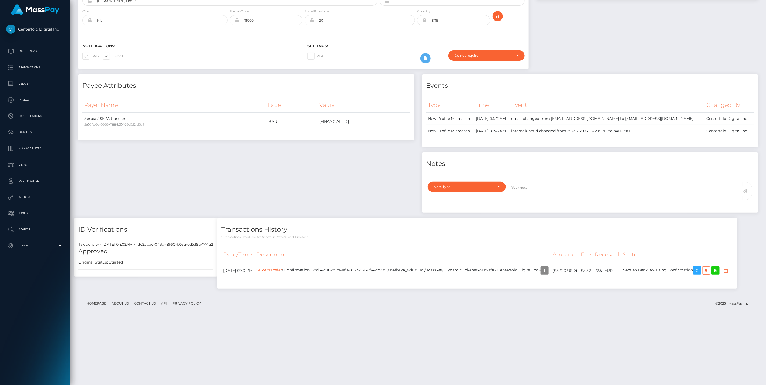
scroll to position [65, 221]
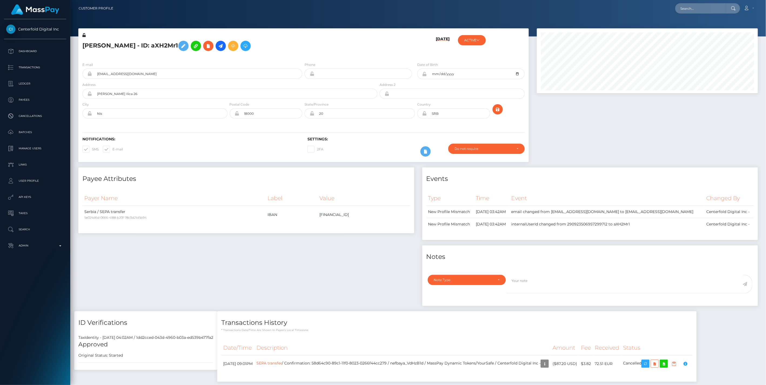
scroll to position [65, 221]
click at [60, 246] on b at bounding box center [60, 246] width 2 height 1
click at [43, 277] on span "Balance Adjustments" at bounding box center [35, 277] width 58 height 6
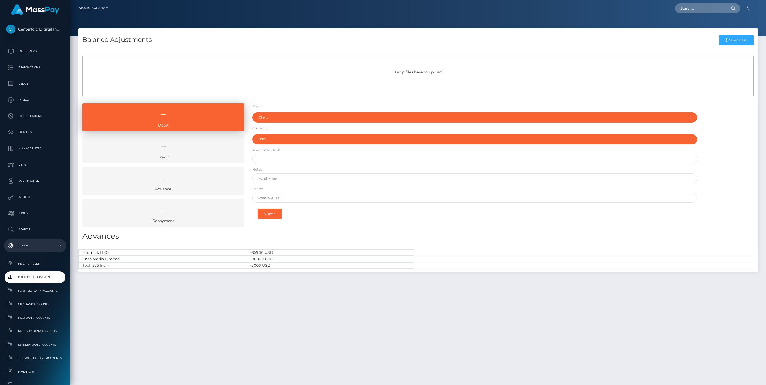
select select "USD"
click at [193, 149] on icon at bounding box center [163, 146] width 149 height 16
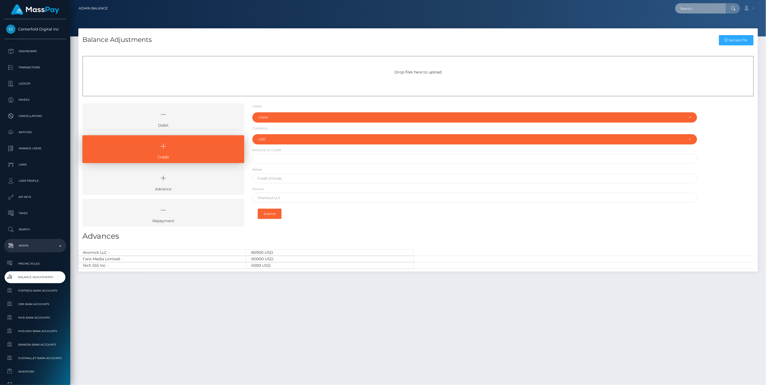
click at [693, 7] on input "text" at bounding box center [700, 8] width 51 height 10
paste input "f711d80a-8985-11f0-8023-0266f44cc279"
type input "f711d80a-8985-11f0-8023-0266f44cc279"
click at [697, 28] on link "JÉKABS BLUMBERGS (Whop Inc - )" at bounding box center [706, 28] width 63 height 10
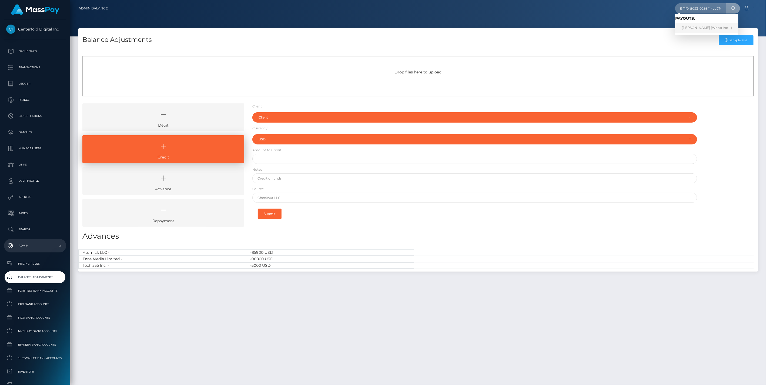
scroll to position [0, 0]
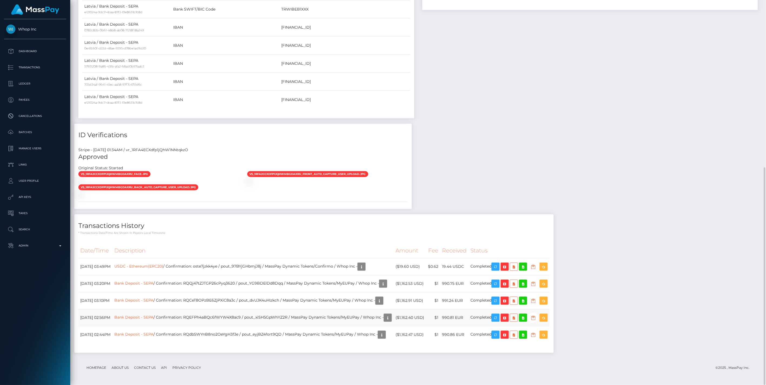
scroll to position [65, 221]
drag, startPoint x: 267, startPoint y: 318, endPoint x: 311, endPoint y: 317, distance: 43.8
click at [311, 317] on td "Bank Deposit - SEPA / Confirmation: RQEFPh4aBQc6fWYW4X8ac9 / pout_xiSH5GpWhYZ2R…" at bounding box center [252, 317] width 281 height 17
copy td "pout_xiSH5GpWhYZ2R"
click at [508, 318] on icon "button" at bounding box center [504, 318] width 6 height 7
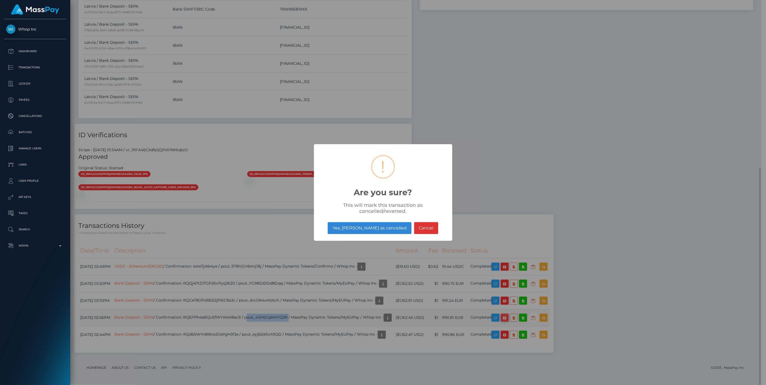
scroll to position [270093, 269938]
click at [366, 230] on button "Yes, mark as cancelled" at bounding box center [369, 228] width 83 height 12
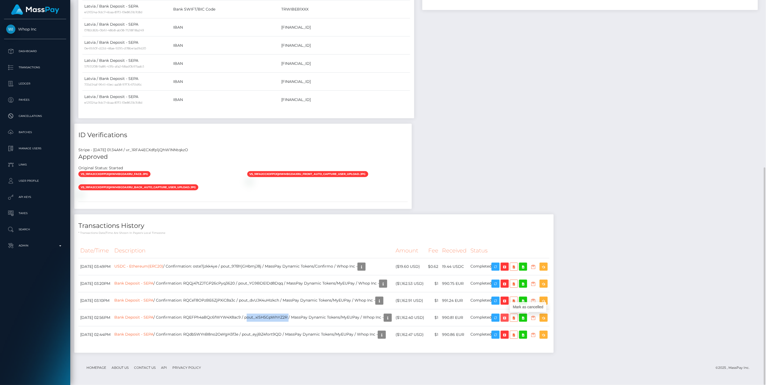
scroll to position [65, 221]
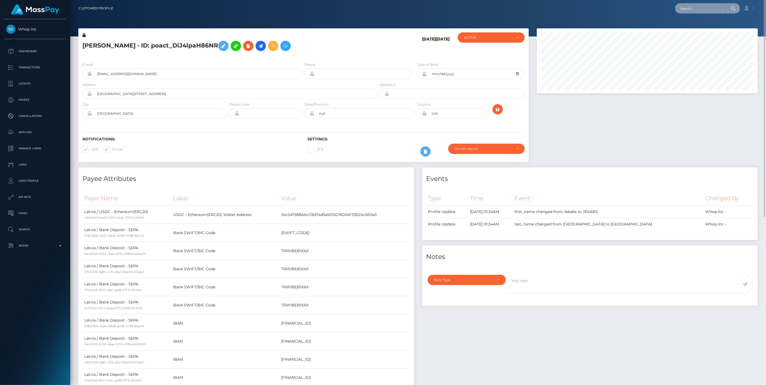
click at [691, 6] on input "text" at bounding box center [700, 8] width 51 height 10
paste input "0a296f37-8c71-11f0-bd85-0694aced620b"
type input "0a296f37-8c71-11f0-bd85-0694aced620b"
click at [694, 28] on link "ClubCloser (Whop Inc - )" at bounding box center [701, 28] width 53 height 10
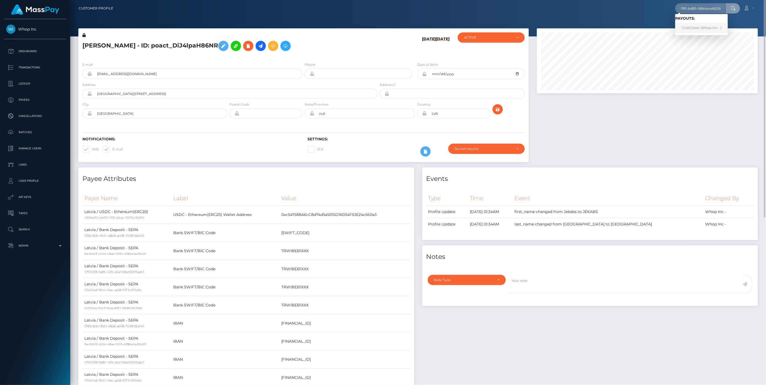
scroll to position [0, 0]
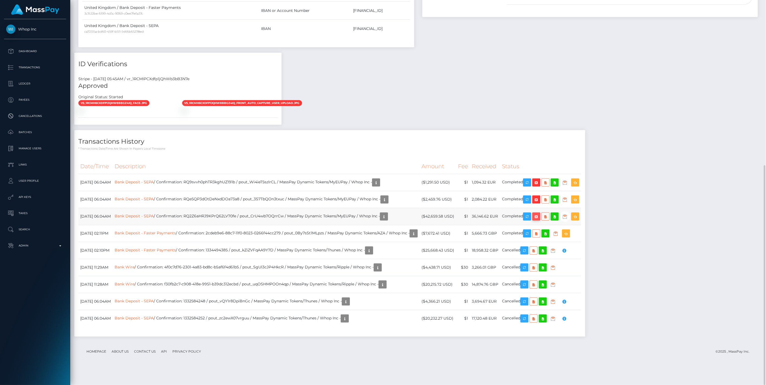
scroll to position [65, 221]
click at [540, 220] on icon "button" at bounding box center [536, 216] width 6 height 7
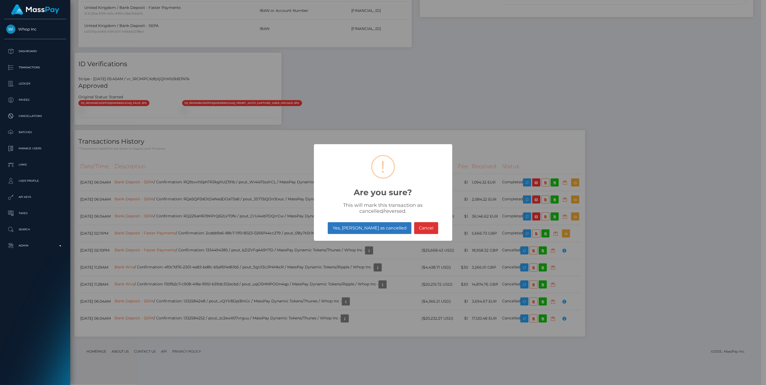
click at [377, 226] on button "Yes, mark as cancelled" at bounding box center [369, 228] width 83 height 12
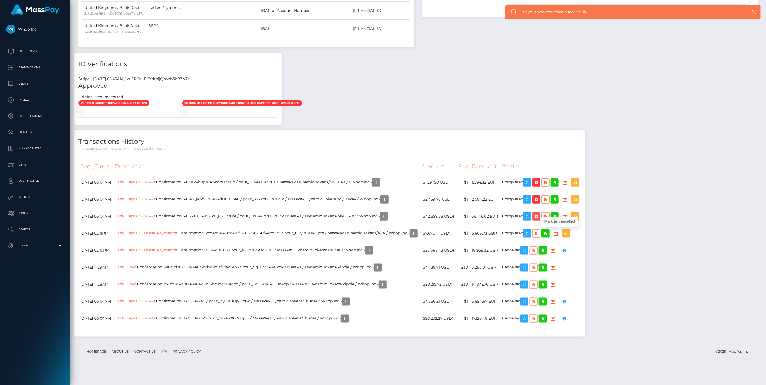
scroll to position [65, 221]
drag, startPoint x: 262, startPoint y: 232, endPoint x: 304, endPoint y: 231, distance: 42.2
click at [304, 225] on td "Bank Deposit - SEPA / Confirmation: RQ2Z6aHRJ9KPrQ62LV70fe / pout_CrU4wb7OQrrCw…" at bounding box center [266, 216] width 307 height 17
copy td "pout_CrU4wb7OQrrCw"
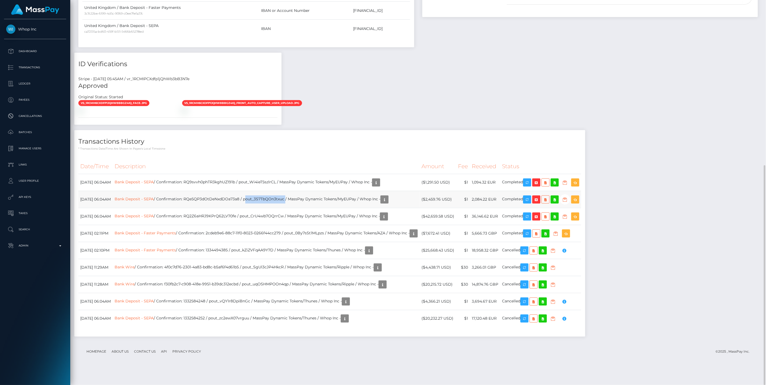
drag, startPoint x: 268, startPoint y: 216, endPoint x: 308, endPoint y: 215, distance: 40.0
click at [308, 208] on td "Bank Deposit - SEPA / Confirmation: RQe5QP3dOtDeNxdDOa73a8 / pout_3S7TbQOn3txuc…" at bounding box center [266, 199] width 307 height 17
copy td "pout_3S7TbQOn3txuc"
drag, startPoint x: 262, startPoint y: 197, endPoint x: 299, endPoint y: 197, distance: 36.5
click at [299, 191] on td "Bank Deposit - SEPA / Confirmation: RQ9svvh0phTR3kghUZ191b / pout_Wi4ieT5szlrCL…" at bounding box center [266, 182] width 307 height 17
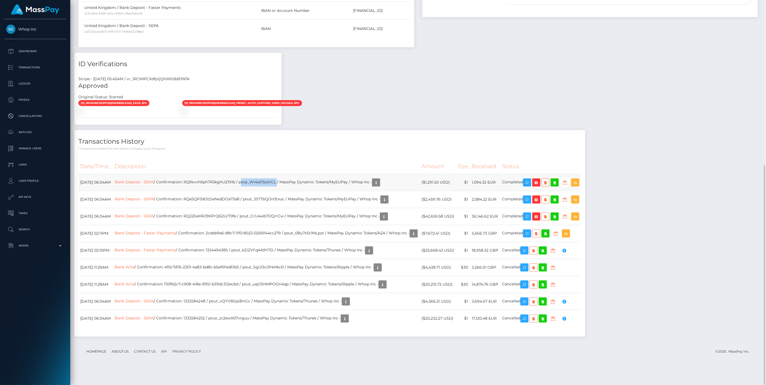
copy td "pout_Wi4ieT5szlrCL"
click at [540, 203] on icon "button" at bounding box center [536, 199] width 6 height 7
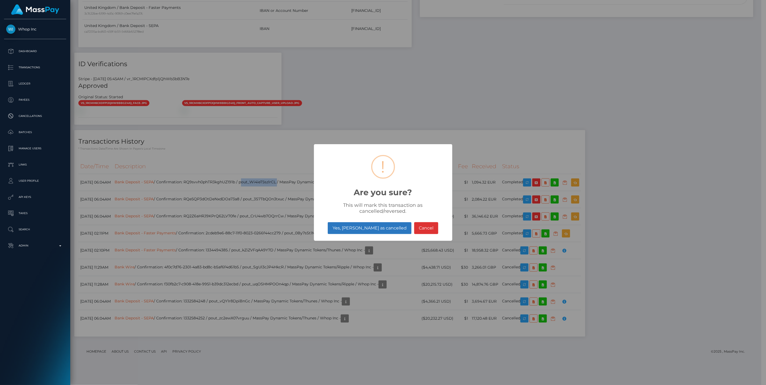
click at [363, 229] on button "Yes, mark as cancelled" at bounding box center [369, 228] width 83 height 12
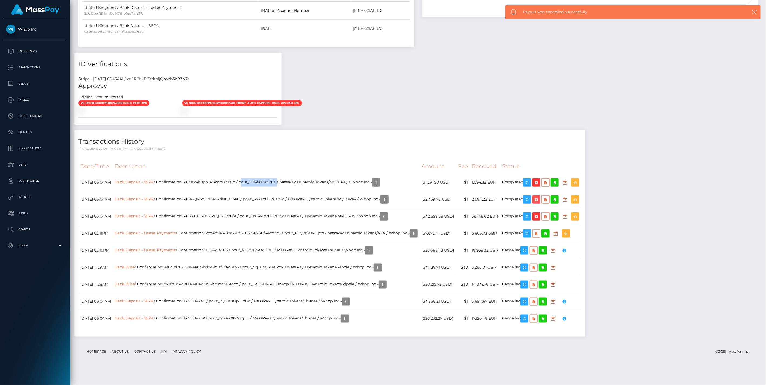
scroll to position [270093, 269936]
click at [540, 186] on icon "button" at bounding box center [536, 182] width 6 height 7
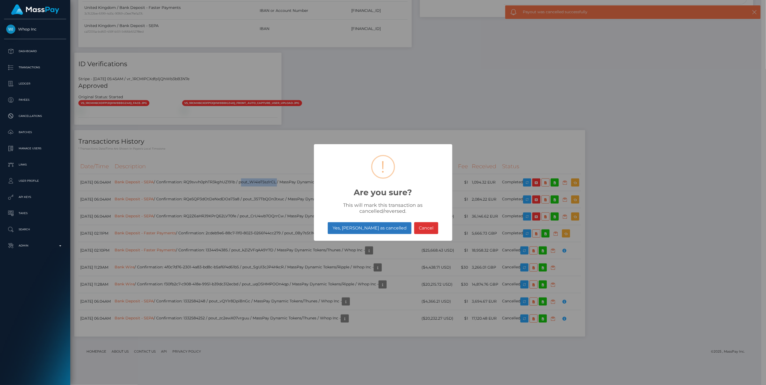
click at [358, 229] on button "Yes, mark as cancelled" at bounding box center [369, 228] width 83 height 12
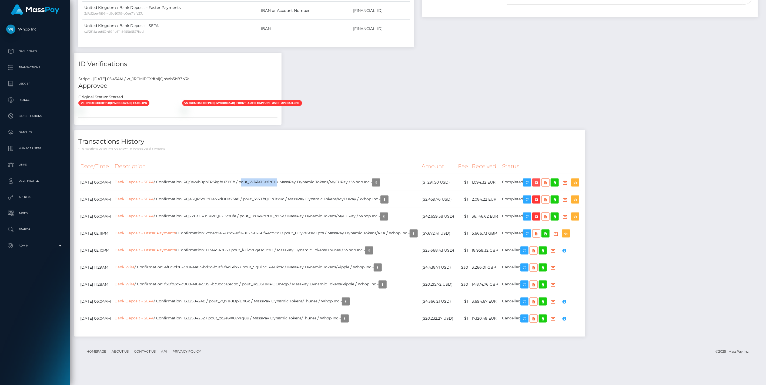
scroll to position [65, 221]
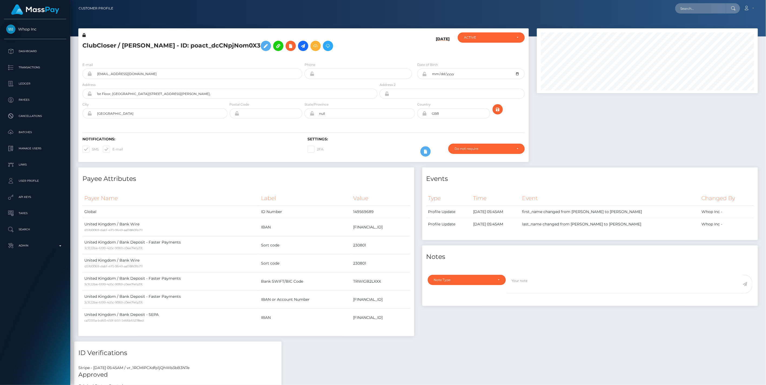
scroll to position [65, 221]
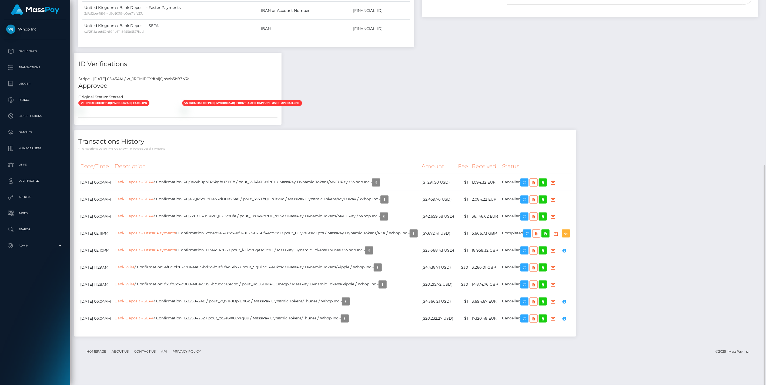
click at [638, 136] on div "Payee Attributes Payer Name Label Value Global" at bounding box center [418, 110] width 688 height 464
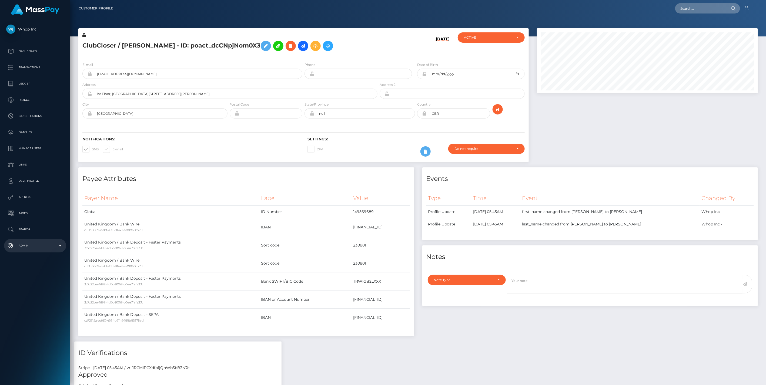
click at [60, 245] on p "Admin" at bounding box center [35, 246] width 58 height 8
click at [33, 279] on span "Balance Adjustments" at bounding box center [35, 277] width 58 height 6
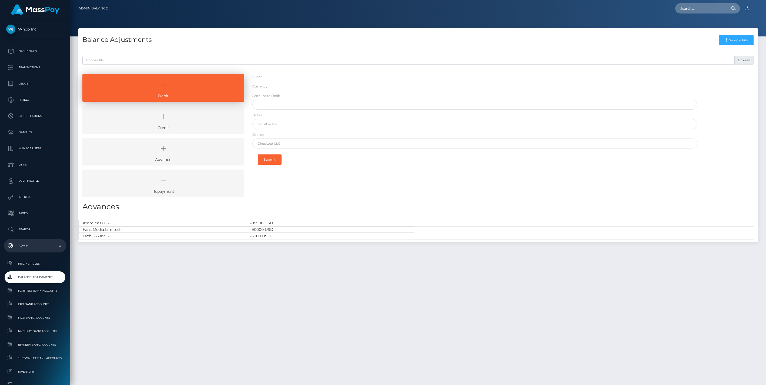
select select "USD"
select select
select select "USD"
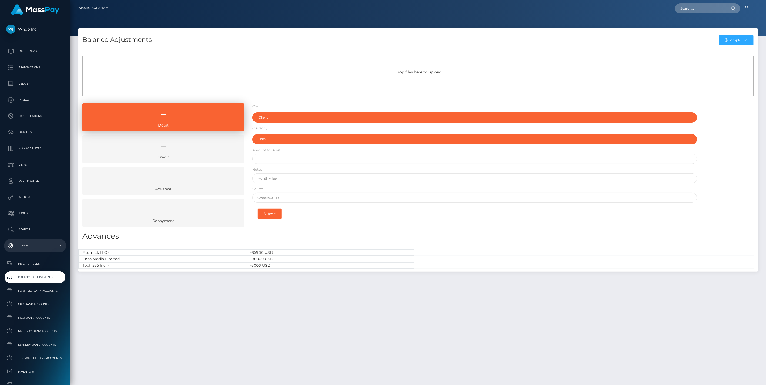
type input "$"
click at [335, 333] on div "Balance Adjustments Sample File Drop files here to upload Debit" at bounding box center [418, 204] width 696 height 352
click at [195, 142] on icon at bounding box center [163, 146] width 149 height 16
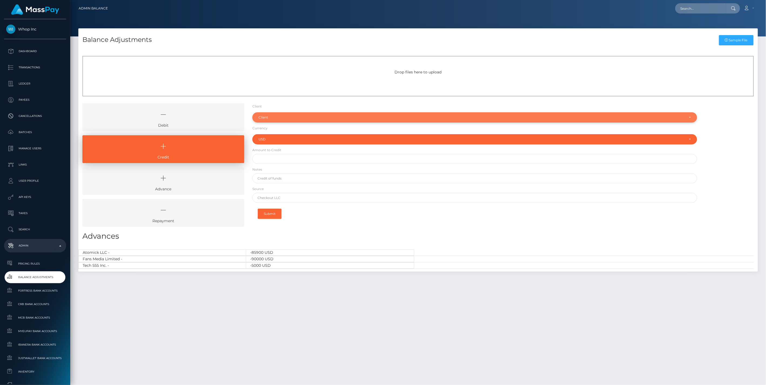
click at [267, 116] on div "Client" at bounding box center [472, 117] width 426 height 4
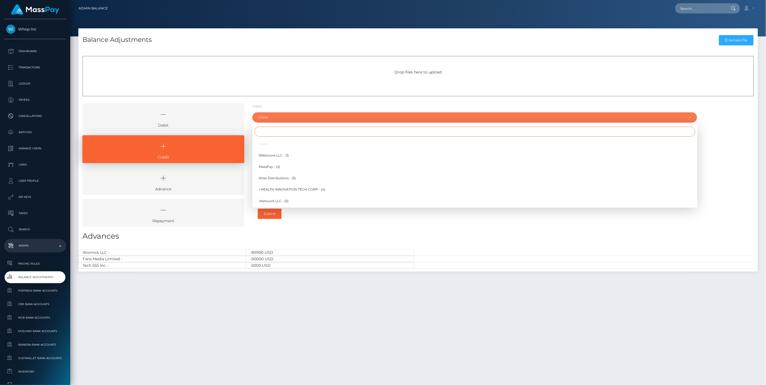
click at [260, 134] on input "Search" at bounding box center [474, 132] width 441 height 10
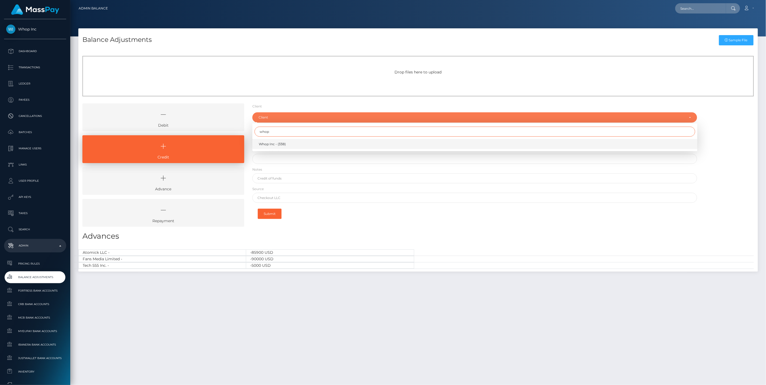
type input "whop"
click at [275, 144] on span "Whop Inc - (338)" at bounding box center [272, 144] width 27 height 5
select select "338"
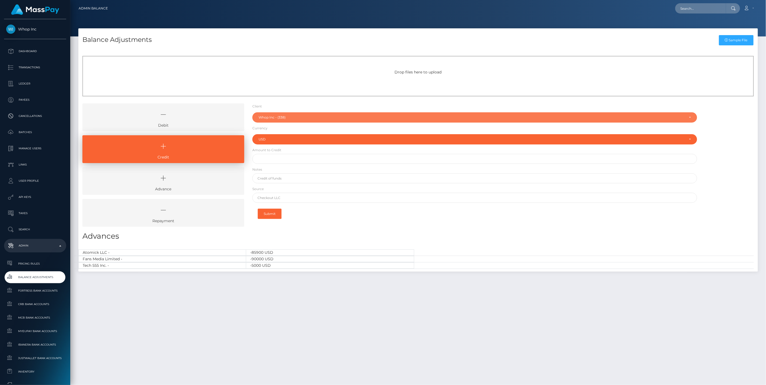
type input "$"
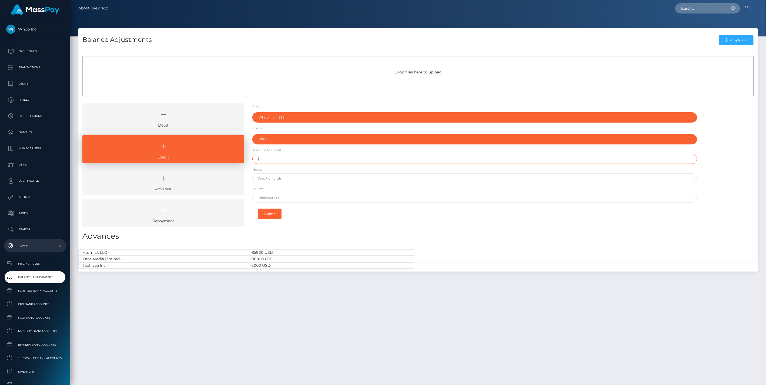
click at [273, 162] on input "$" at bounding box center [474, 159] width 445 height 10
type input "$"
click at [274, 159] on input "$" at bounding box center [474, 159] width 445 height 10
paste input "196,529.04"
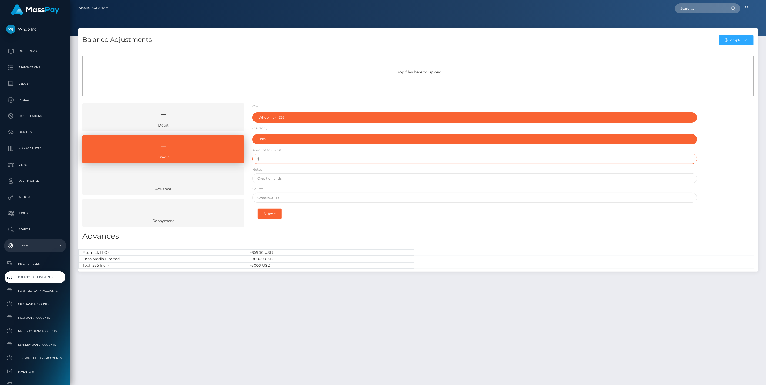
type input "$196,529.04"
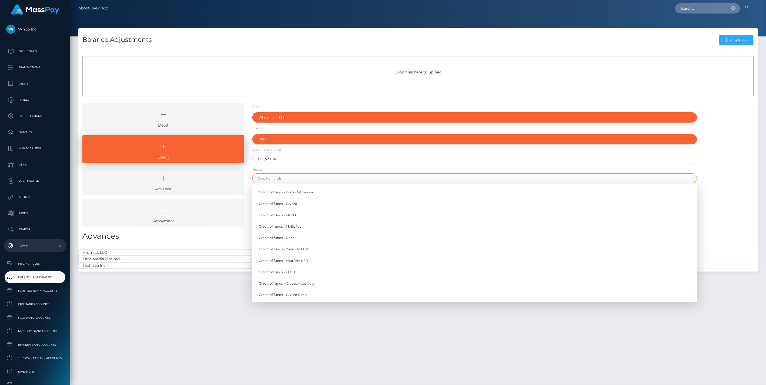
click at [273, 178] on input "text" at bounding box center [474, 178] width 445 height 10
click at [300, 228] on link "Credit of funds - MyEUPay" at bounding box center [474, 227] width 445 height 10
type input "Credit of funds - MyEUPay"
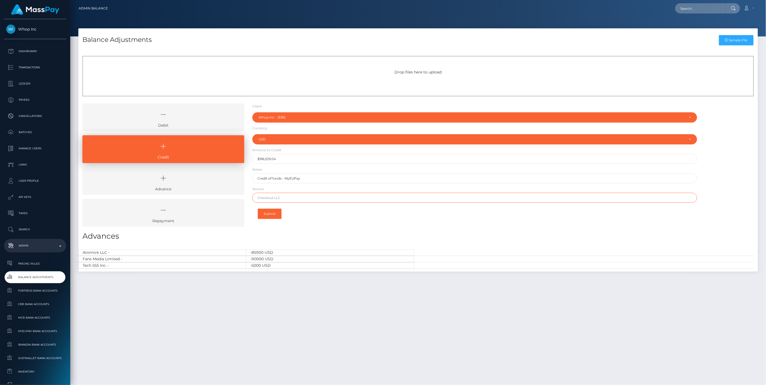
click at [267, 198] on input "text" at bounding box center [474, 198] width 445 height 10
paste input "CHECKOUT SAS"
type input "CHECKOUT SAS"
click at [273, 213] on button "Submit" at bounding box center [270, 214] width 24 height 10
type input "196529.04"
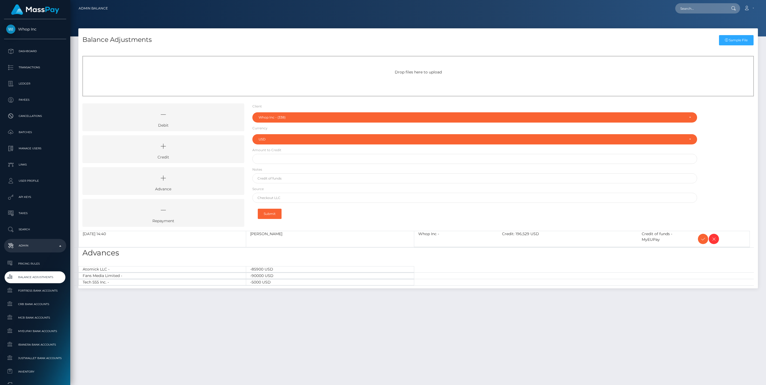
select select "338"
select select "USD"
click at [702, 237] on icon at bounding box center [703, 239] width 6 height 7
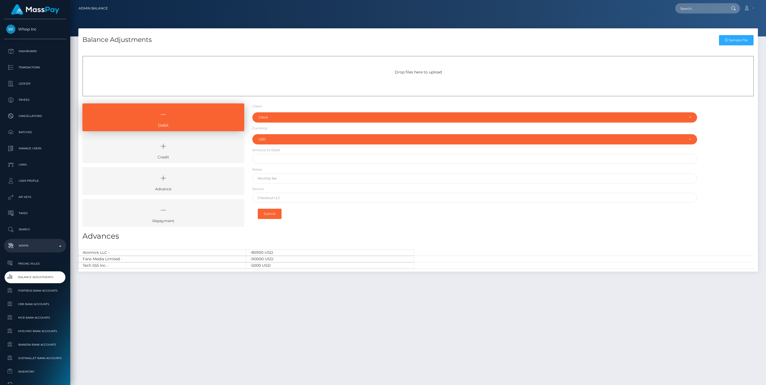
select select "USD"
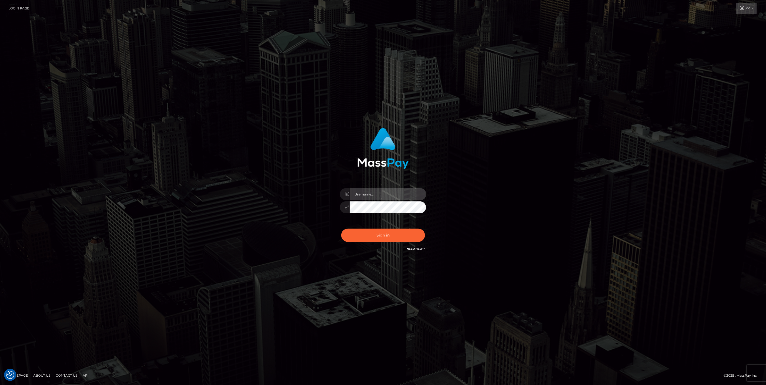
type input "jlo"
